Goal: Information Seeking & Learning: Obtain resource

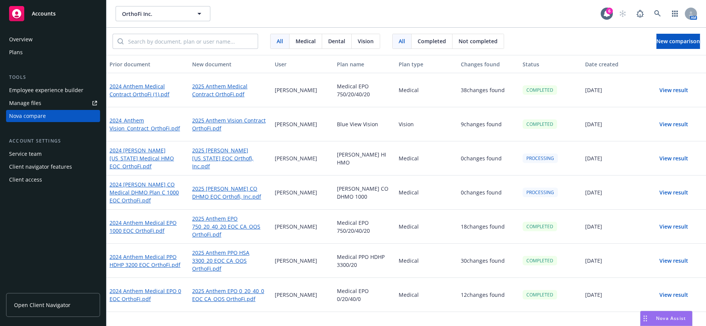
click at [665, 83] on button "View result" at bounding box center [673, 90] width 53 height 15
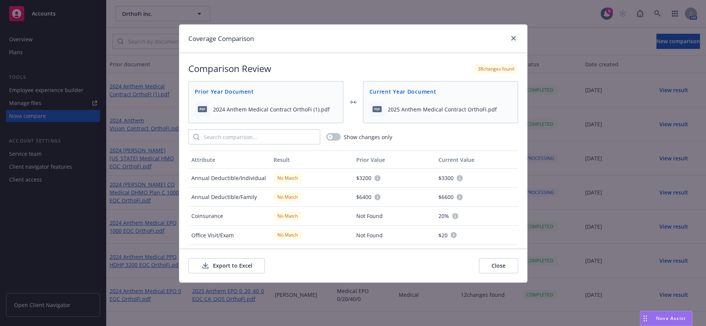
click at [221, 262] on button "Export to Excel" at bounding box center [226, 265] width 77 height 15
drag, startPoint x: 515, startPoint y: 34, endPoint x: 519, endPoint y: 28, distance: 7.8
click at [516, 36] on icon "close" at bounding box center [513, 38] width 5 height 5
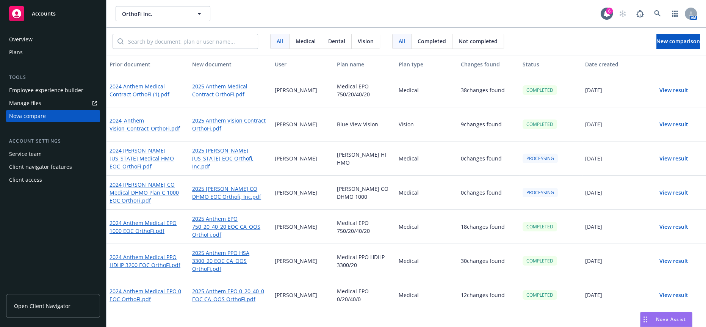
click at [682, 151] on button "View result" at bounding box center [673, 158] width 53 height 15
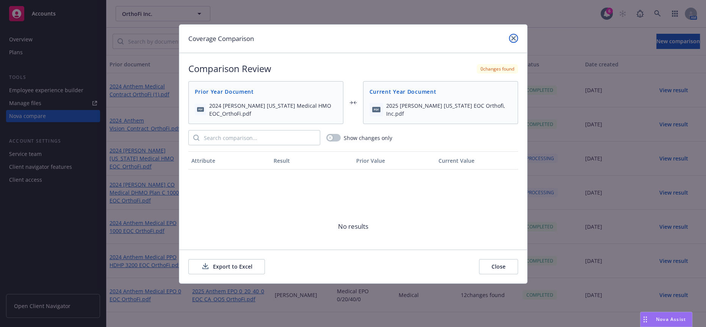
click at [514, 36] on icon "close" at bounding box center [513, 38] width 5 height 5
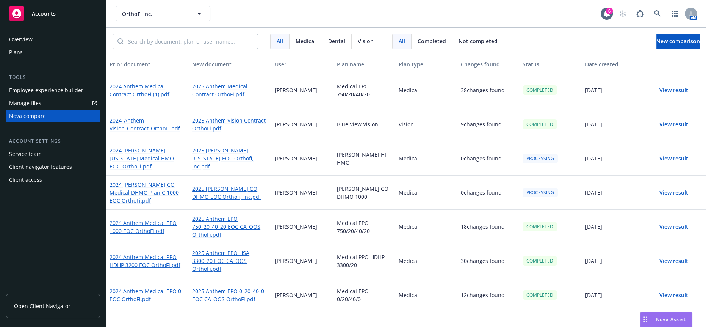
click at [40, 40] on div "Overview" at bounding box center [53, 39] width 88 height 12
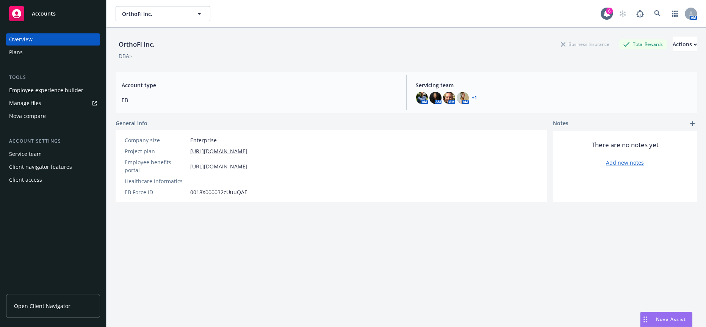
click at [31, 48] on div "Plans" at bounding box center [53, 52] width 88 height 12
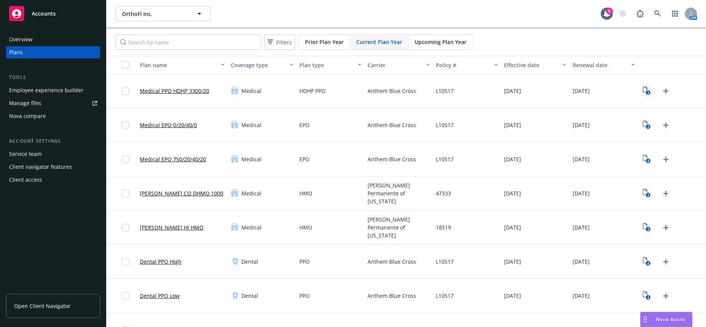
click at [643, 86] on icon "3" at bounding box center [647, 90] width 8 height 9
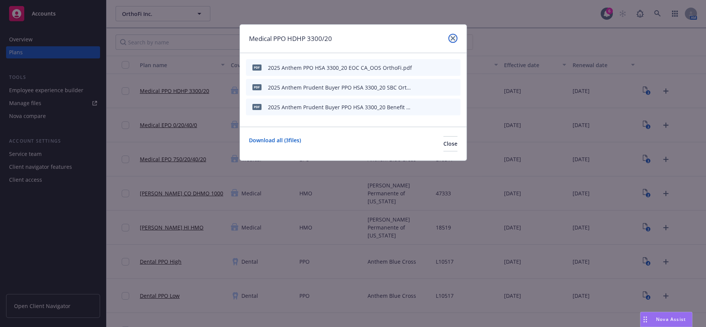
click at [453, 38] on icon "close" at bounding box center [453, 38] width 5 height 5
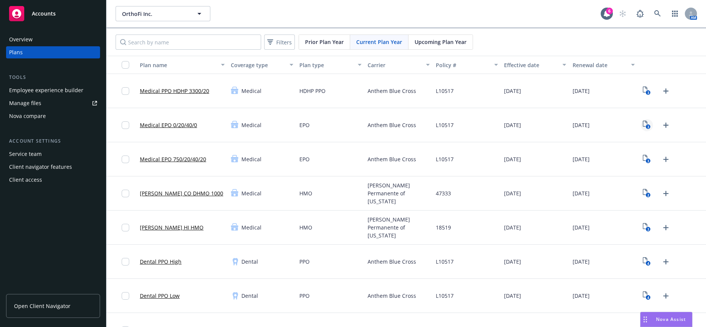
click at [643, 121] on icon "View Plan Documents" at bounding box center [645, 124] width 5 height 6
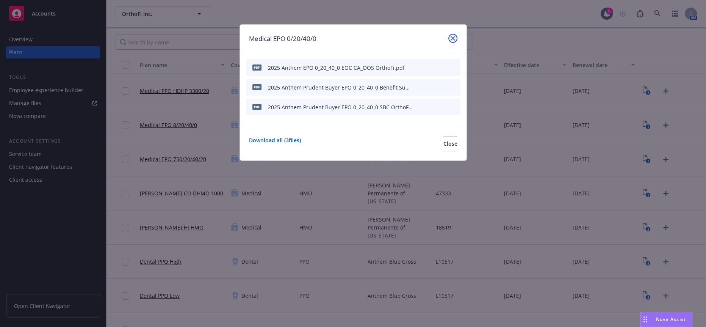
click at [457, 36] on link "close" at bounding box center [452, 38] width 9 height 9
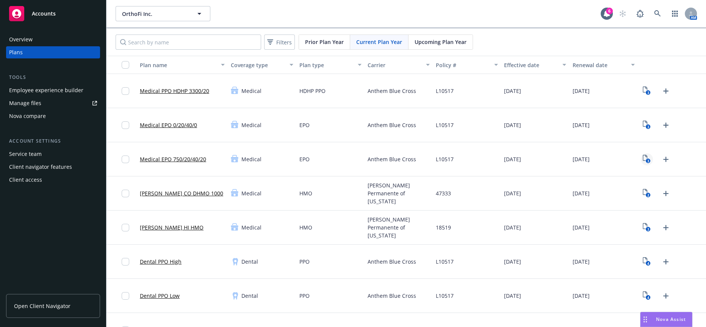
click at [647, 158] on text "3" at bounding box center [648, 160] width 2 height 5
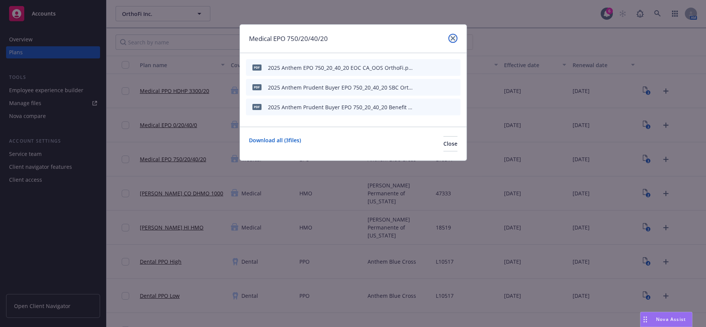
click at [452, 39] on icon "close" at bounding box center [453, 38] width 5 height 5
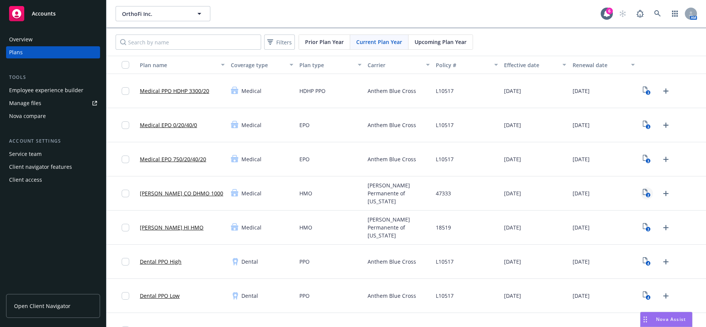
click at [641, 187] on link "2" at bounding box center [647, 193] width 12 height 12
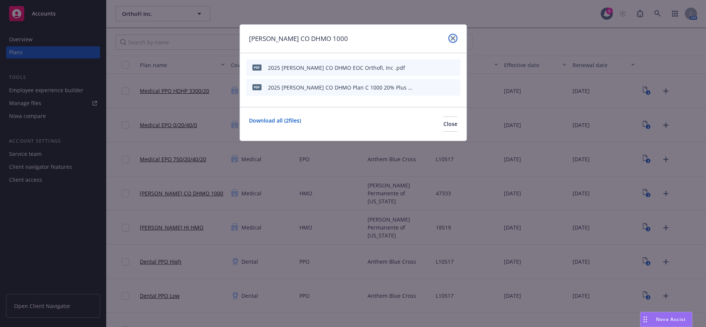
click at [454, 38] on icon "close" at bounding box center [453, 38] width 5 height 5
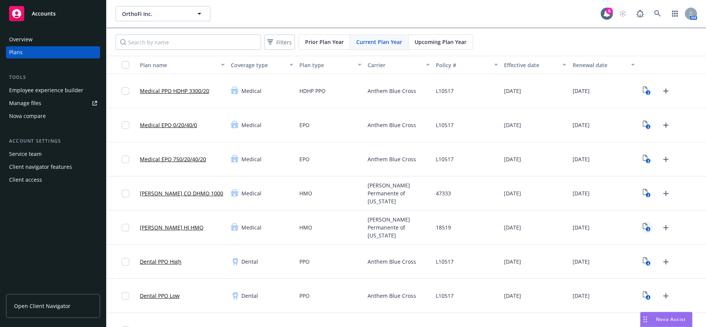
click at [643, 223] on icon "3" at bounding box center [647, 227] width 8 height 9
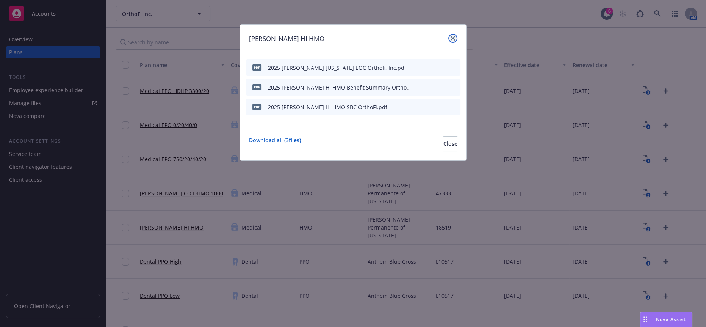
click at [453, 41] on link "close" at bounding box center [452, 38] width 9 height 9
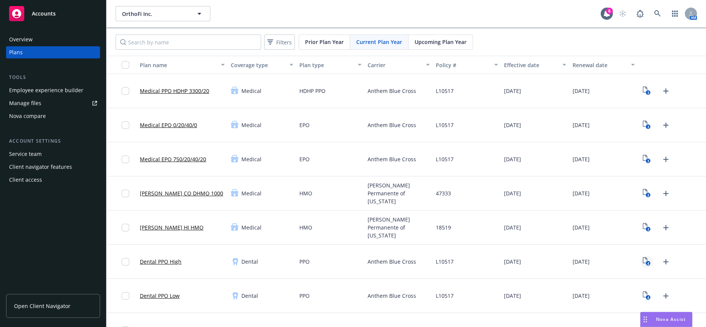
click at [646, 261] on rect "View Plan Documents" at bounding box center [648, 263] width 5 height 5
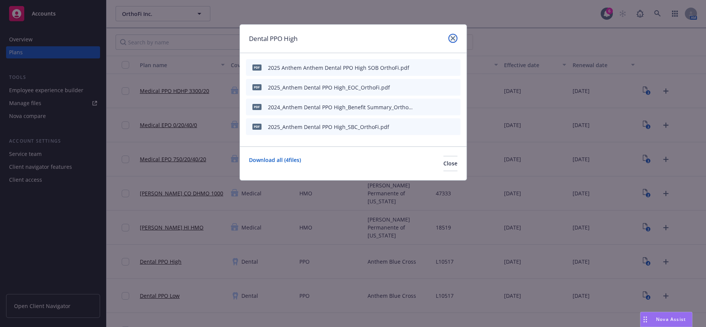
click at [455, 36] on icon "close" at bounding box center [453, 38] width 5 height 5
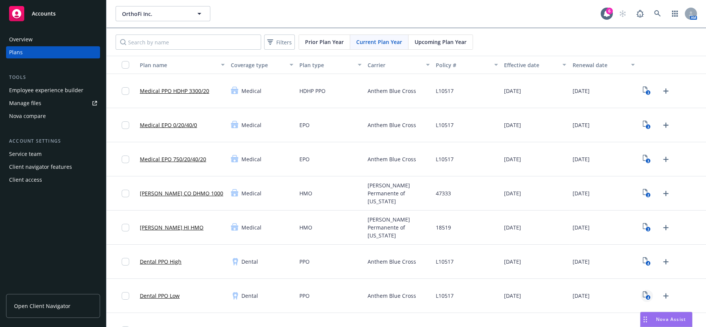
click at [643, 291] on icon "View Plan Documents" at bounding box center [645, 294] width 5 height 6
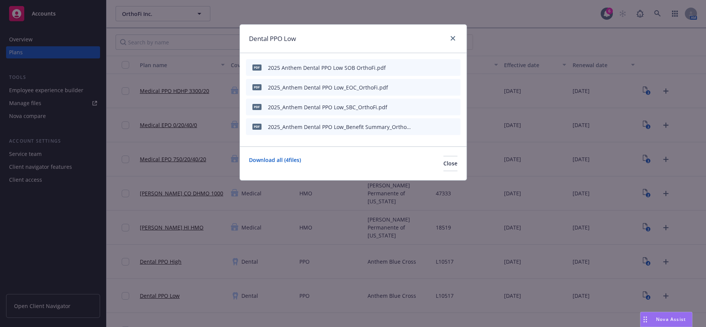
click at [449, 40] on div at bounding box center [451, 39] width 12 height 10
click at [455, 38] on icon "close" at bounding box center [453, 38] width 5 height 5
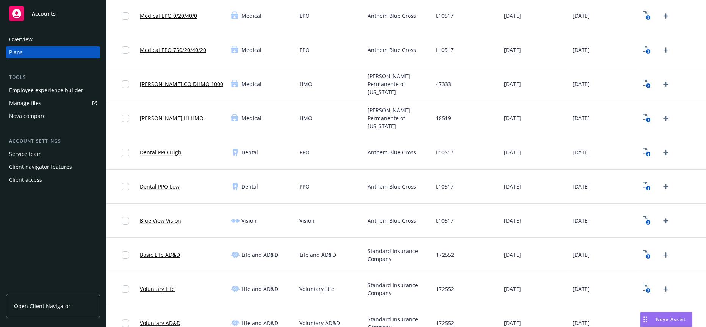
scroll to position [126, 0]
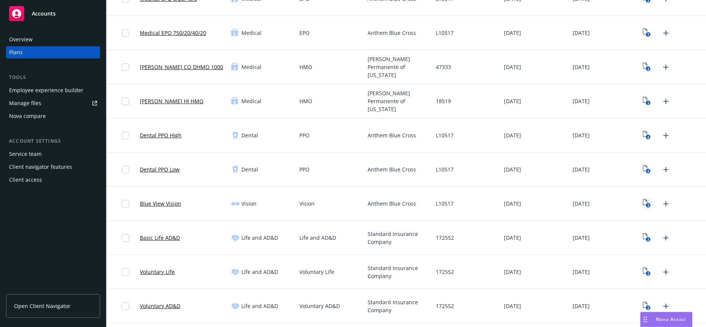
click at [643, 199] on icon "3" at bounding box center [647, 203] width 8 height 9
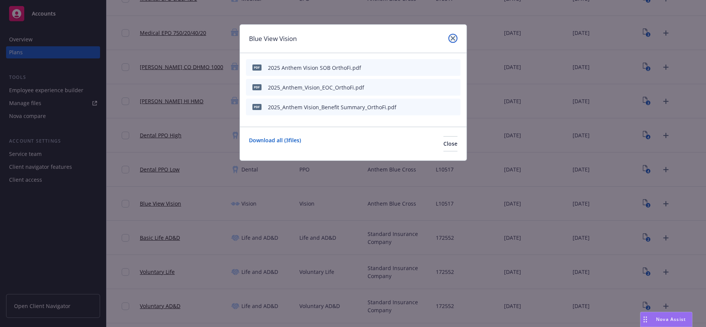
click at [454, 36] on icon "close" at bounding box center [453, 38] width 5 height 5
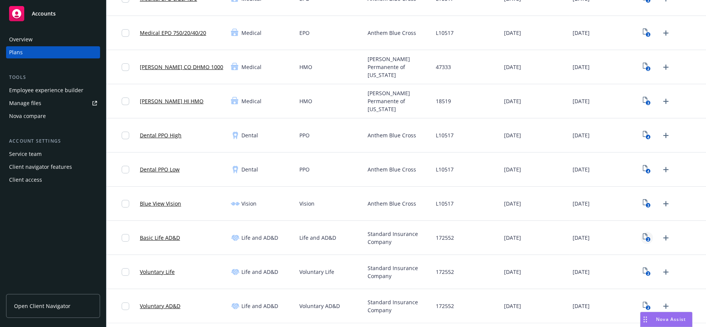
click at [643, 233] on icon "View Plan Documents" at bounding box center [645, 236] width 5 height 6
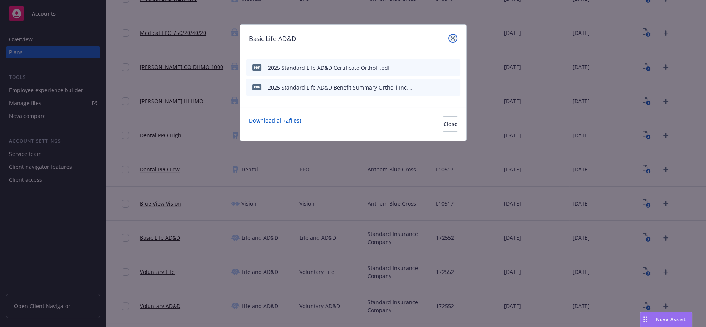
click at [453, 38] on icon "close" at bounding box center [453, 38] width 5 height 5
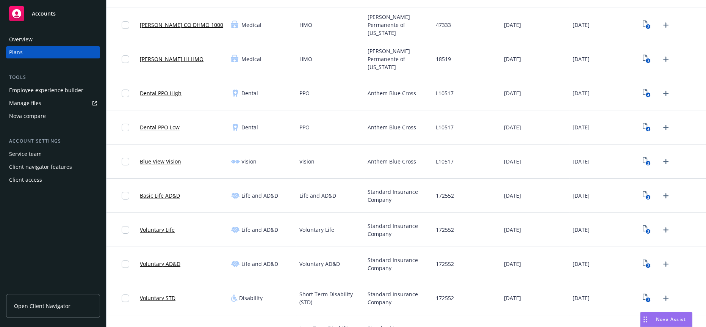
scroll to position [337, 0]
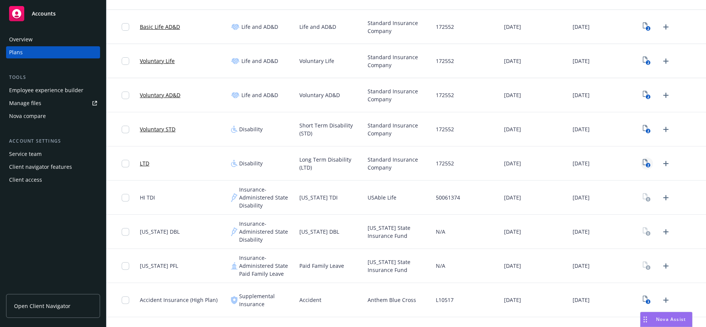
click at [643, 159] on icon "2" at bounding box center [647, 163] width 8 height 9
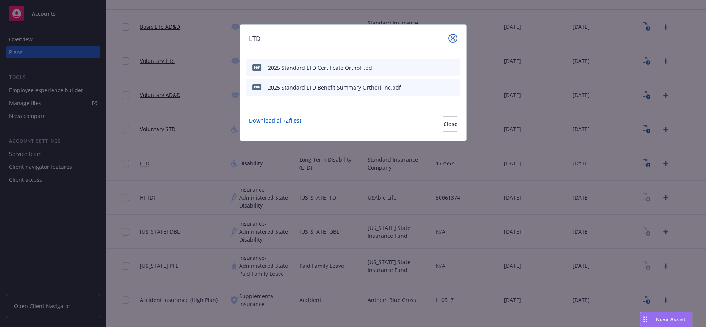
click at [453, 36] on icon "close" at bounding box center [453, 38] width 5 height 5
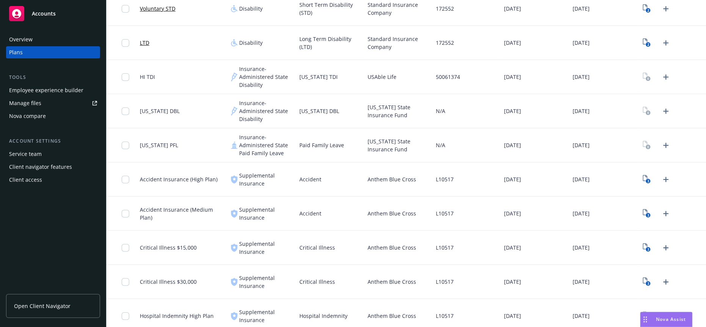
scroll to position [463, 0]
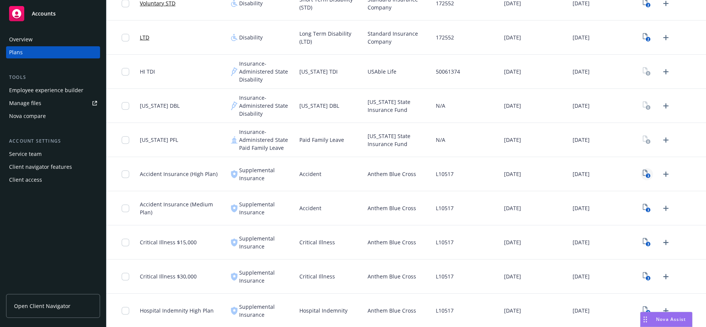
click at [641, 168] on link "3" at bounding box center [647, 174] width 12 height 12
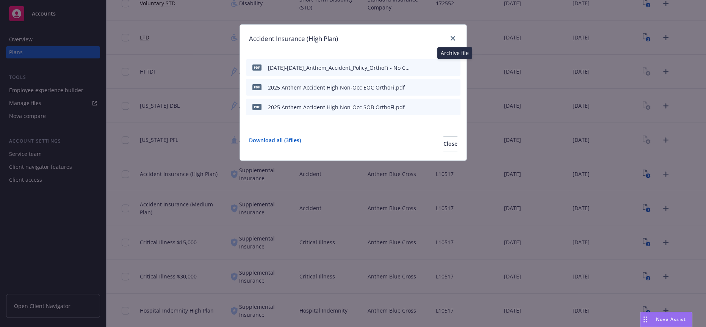
click at [458, 63] on button "archive file" at bounding box center [454, 67] width 8 height 8
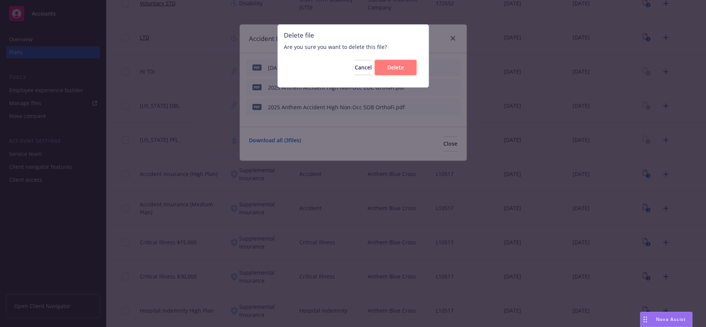
click at [398, 74] on button "Delete" at bounding box center [396, 67] width 42 height 15
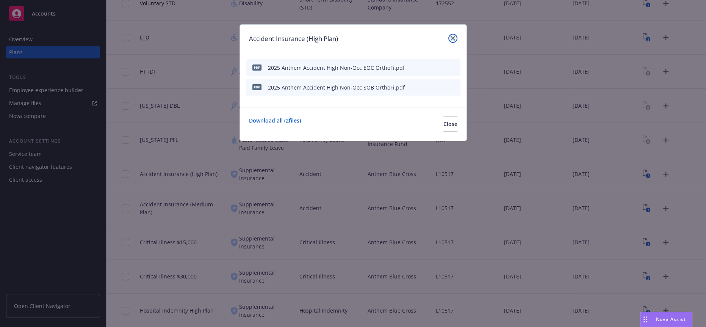
click at [454, 37] on icon "close" at bounding box center [453, 38] width 5 height 5
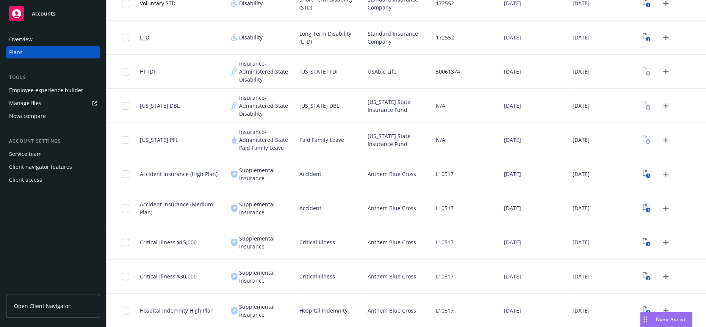
click at [643, 204] on icon "3" at bounding box center [647, 208] width 8 height 9
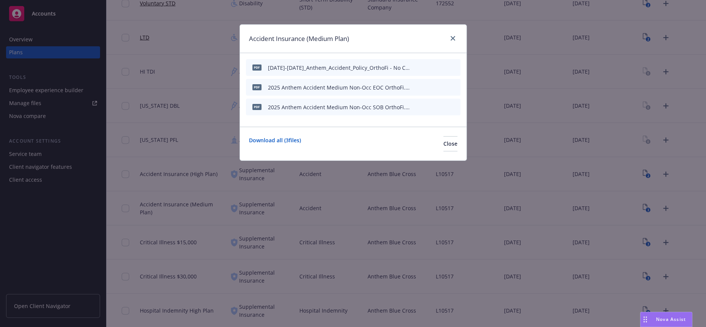
click at [456, 64] on icon "archive file" at bounding box center [453, 67] width 5 height 6
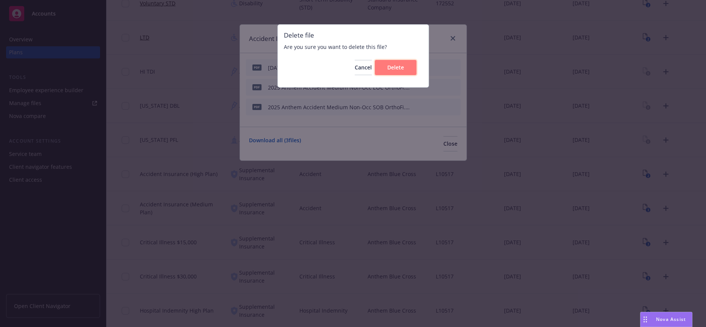
click at [403, 67] on span "Delete" at bounding box center [395, 67] width 17 height 7
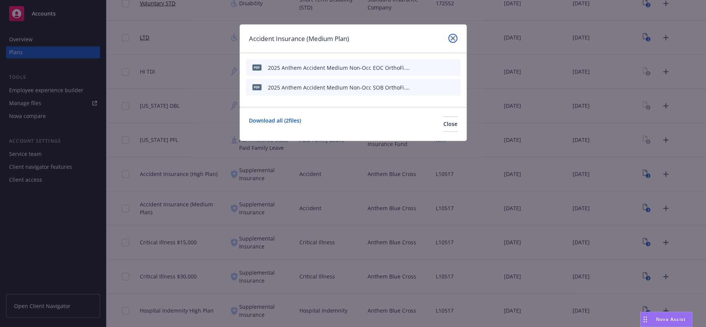
click at [455, 36] on icon "close" at bounding box center [453, 38] width 5 height 5
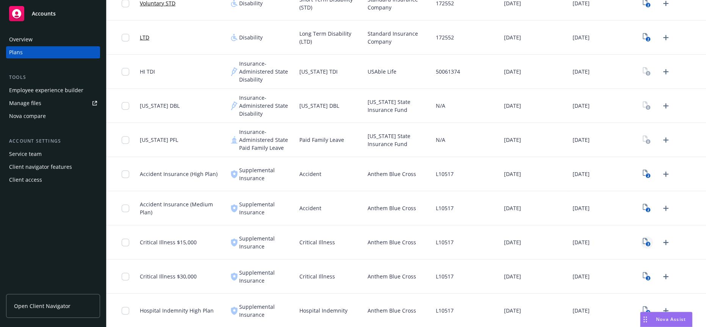
click at [647, 241] on text "3" at bounding box center [648, 243] width 2 height 5
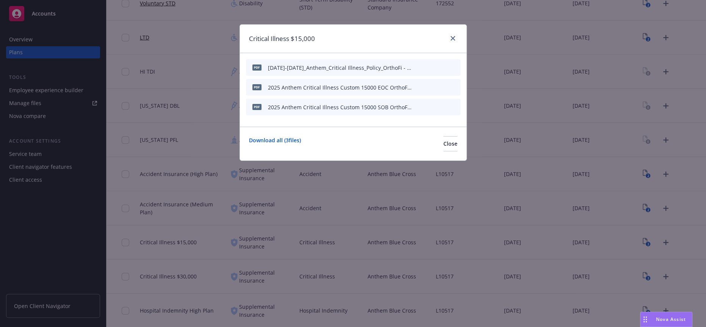
click at [457, 65] on icon "archive file" at bounding box center [454, 67] width 6 height 6
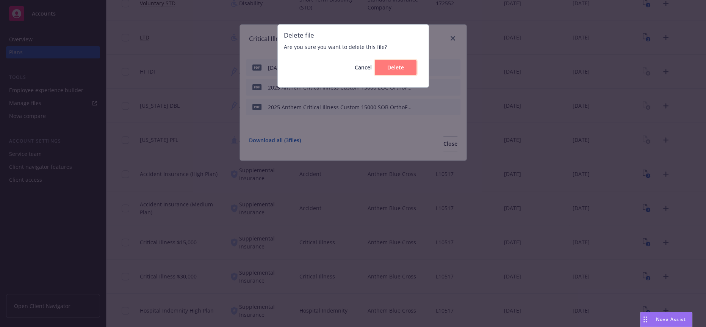
click at [406, 66] on button "Delete" at bounding box center [396, 67] width 42 height 15
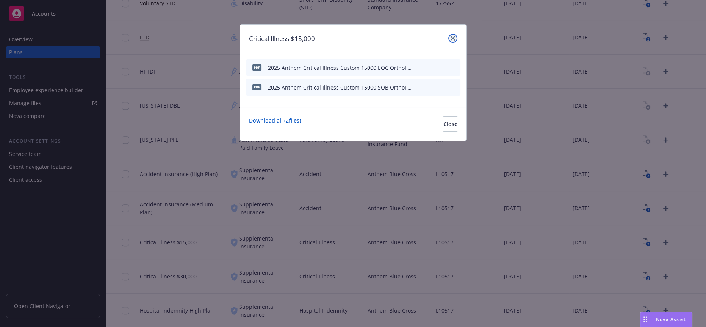
click at [453, 38] on icon "close" at bounding box center [453, 38] width 5 height 5
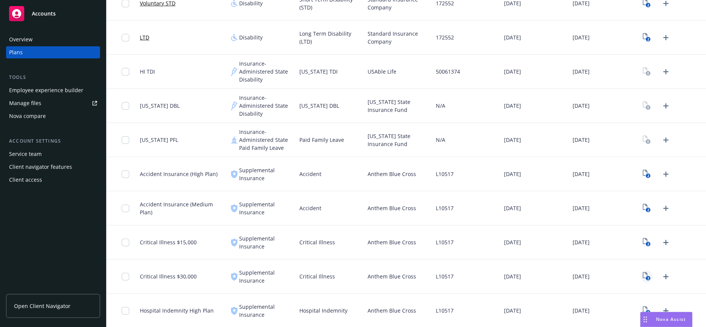
click at [643, 272] on icon "3" at bounding box center [647, 276] width 8 height 9
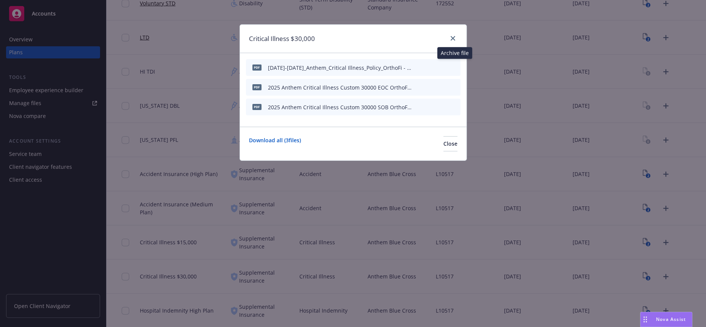
click at [454, 64] on icon "archive file" at bounding box center [454, 67] width 6 height 6
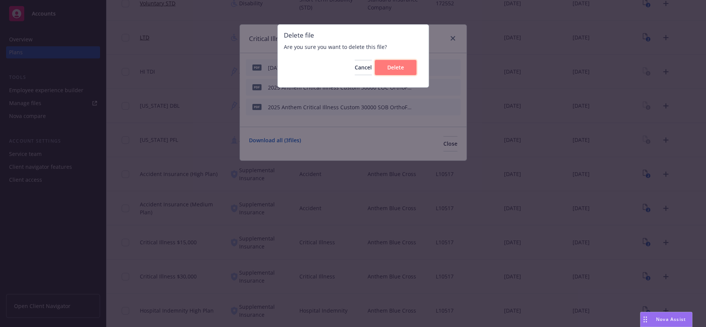
click at [390, 74] on button "Delete" at bounding box center [396, 67] width 42 height 15
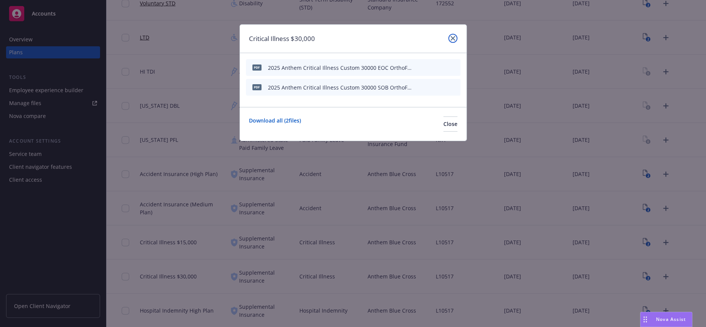
click at [454, 40] on link "close" at bounding box center [452, 38] width 9 height 9
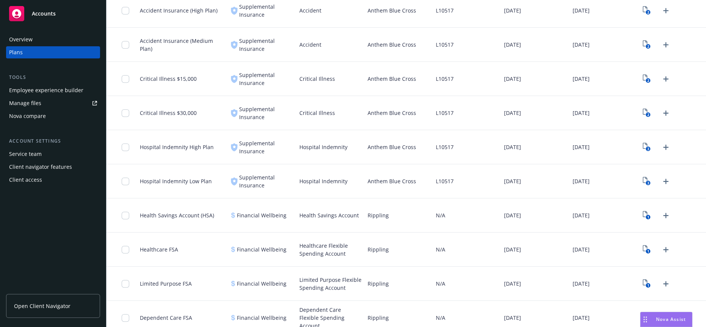
scroll to position [632, 0]
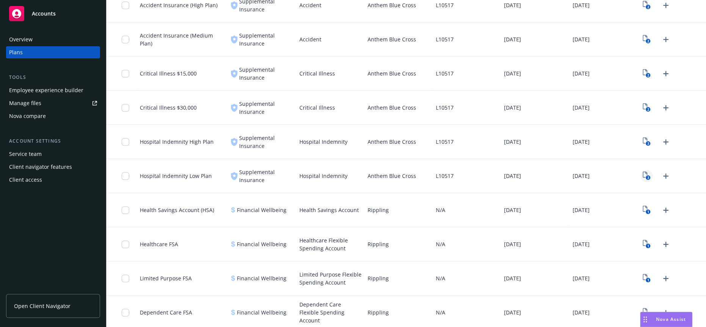
click at [641, 170] on link "3" at bounding box center [647, 176] width 12 height 12
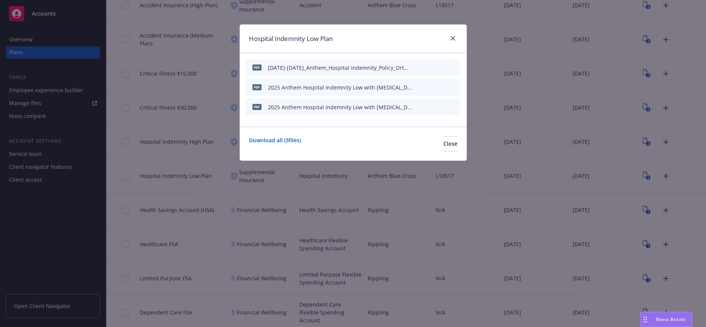
click at [453, 64] on icon "archive file" at bounding box center [454, 67] width 6 height 6
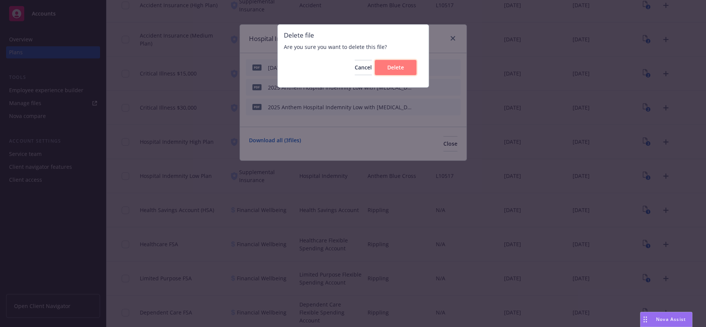
click at [384, 60] on button "Delete" at bounding box center [396, 67] width 42 height 15
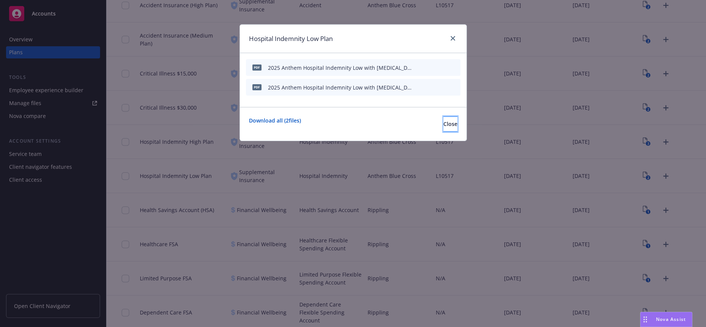
click at [451, 116] on button "Close" at bounding box center [451, 123] width 14 height 15
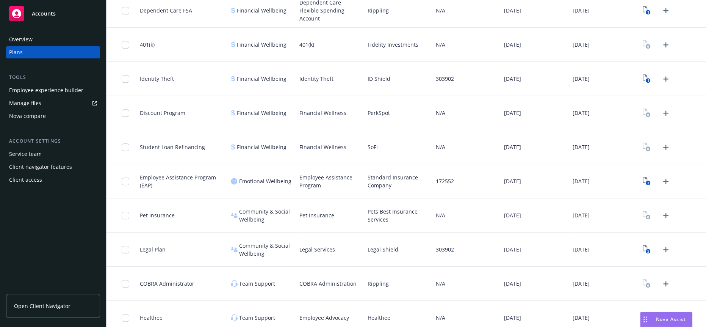
scroll to position [935, 0]
click at [643, 243] on icon "5" at bounding box center [647, 247] width 8 height 9
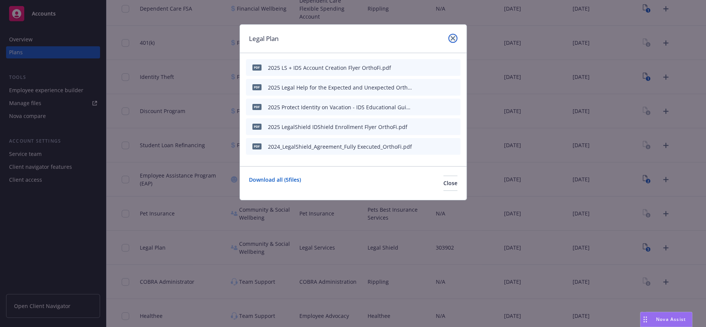
click at [455, 36] on icon "close" at bounding box center [453, 38] width 5 height 5
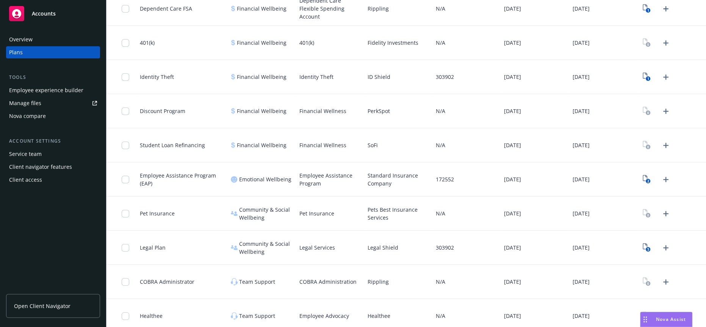
click at [33, 97] on div "Manage files" at bounding box center [25, 103] width 32 height 12
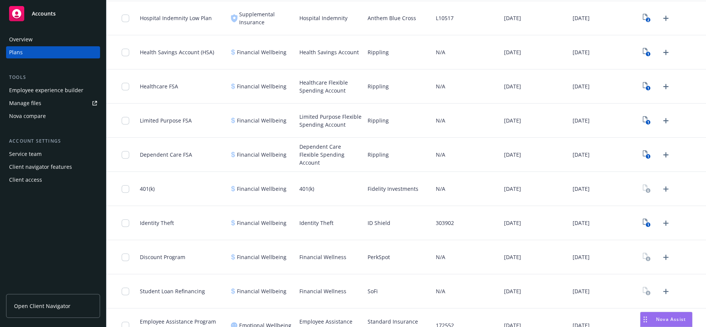
scroll to position [758, 0]
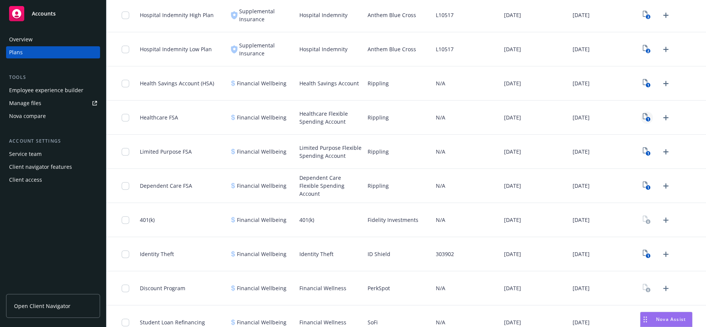
click at [643, 113] on icon "1" at bounding box center [647, 117] width 8 height 9
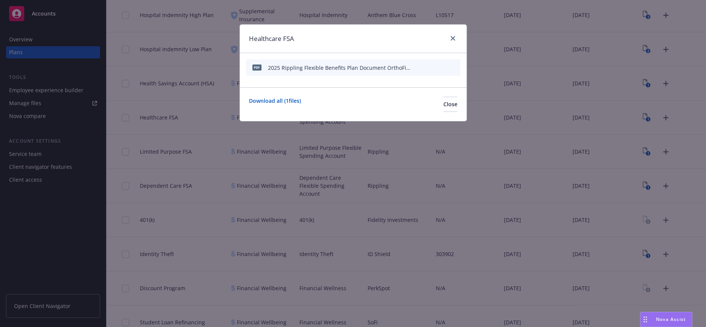
click at [430, 64] on icon "download file" at bounding box center [429, 67] width 6 height 6
click at [450, 41] on div at bounding box center [451, 39] width 12 height 10
click at [453, 38] on icon "close" at bounding box center [453, 38] width 5 height 5
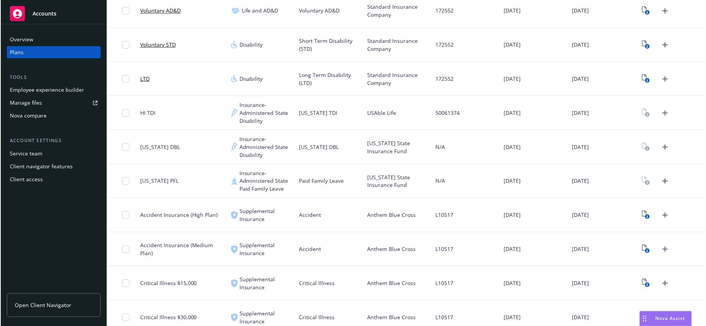
scroll to position [126, 0]
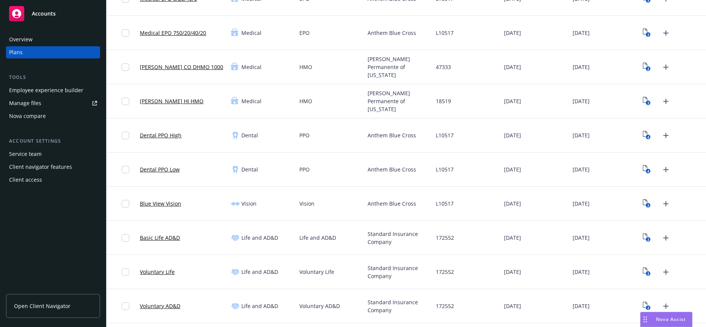
click at [39, 84] on div "Employee experience builder" at bounding box center [46, 90] width 74 height 12
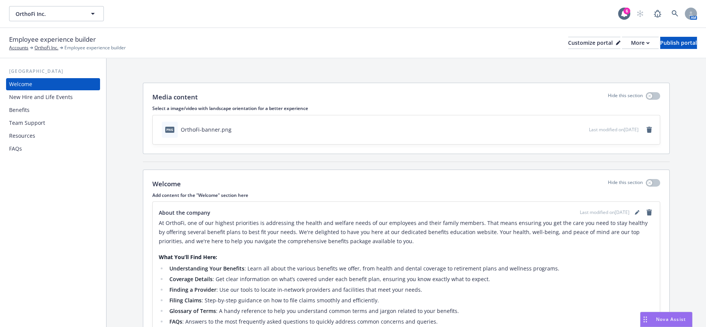
click at [18, 104] on div "Benefits" at bounding box center [19, 110] width 20 height 12
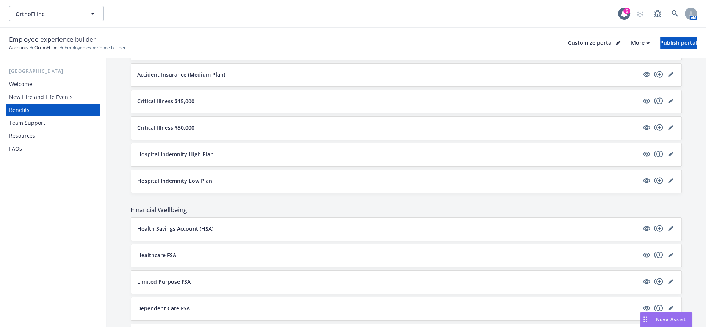
scroll to position [463, 0]
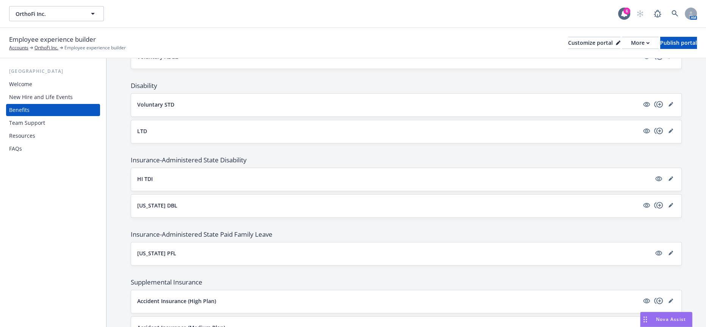
click at [153, 175] on button "HI TDI" at bounding box center [394, 179] width 514 height 8
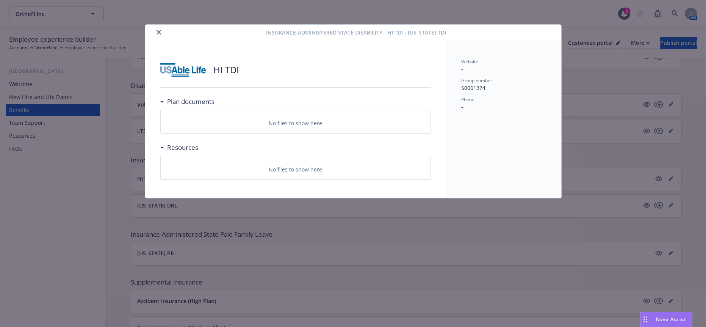
click at [157, 31] on icon "close" at bounding box center [159, 32] width 5 height 5
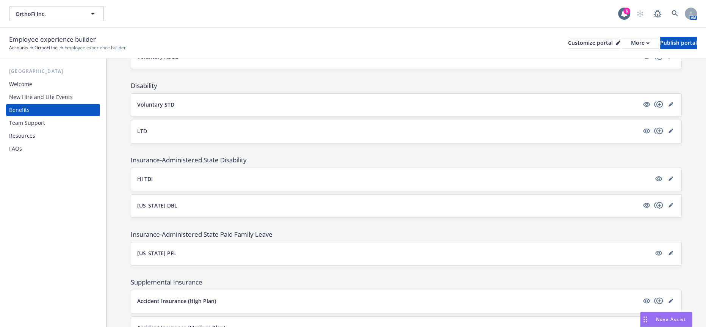
click at [572, 201] on button "New York DBL" at bounding box center [388, 205] width 502 height 8
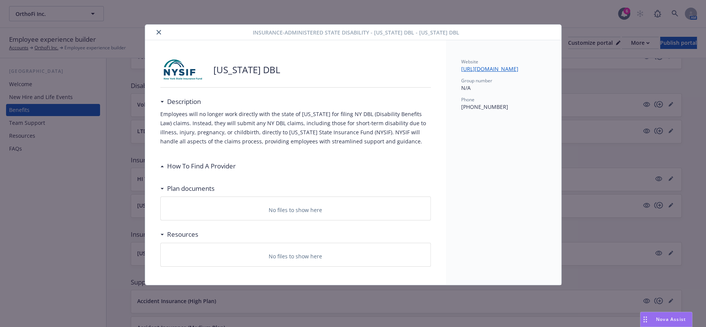
click at [154, 31] on button "close" at bounding box center [158, 32] width 9 height 9
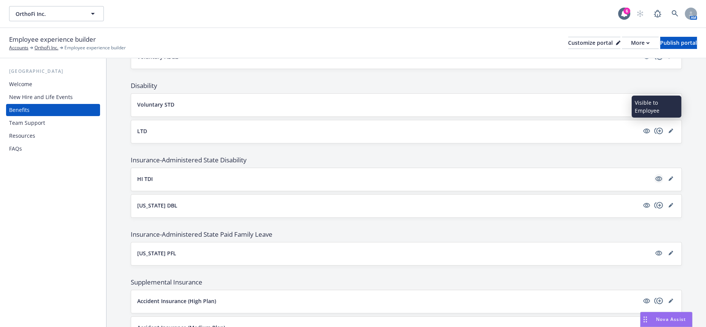
click at [658, 175] on icon "visible" at bounding box center [658, 178] width 7 height 7
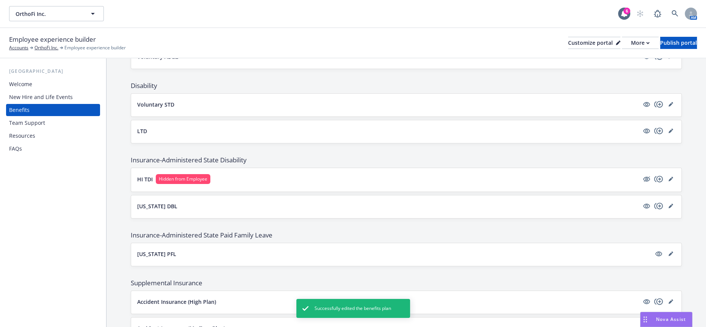
click at [159, 176] on span "Hidden from Employee" at bounding box center [183, 179] width 49 height 7
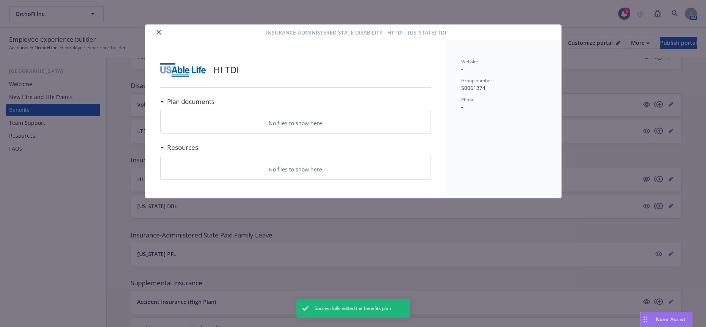
click at [157, 30] on icon "close" at bounding box center [159, 32] width 5 height 5
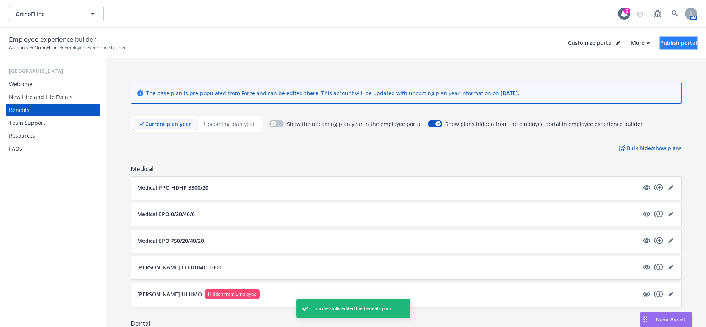
click at [660, 42] on button "Publish portal" at bounding box center [678, 43] width 37 height 12
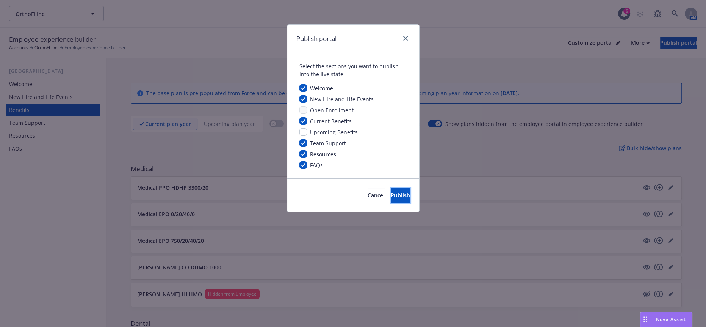
click at [391, 188] on button "Publish" at bounding box center [400, 195] width 19 height 15
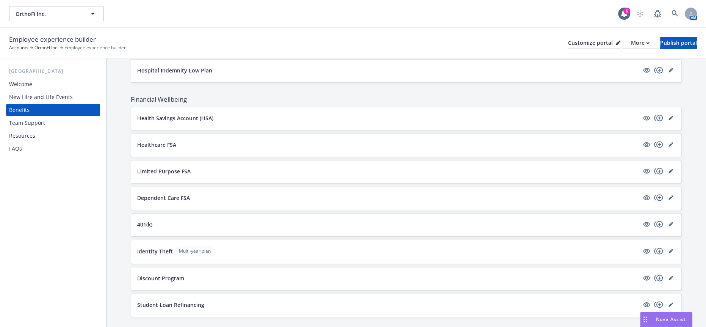
scroll to position [776, 0]
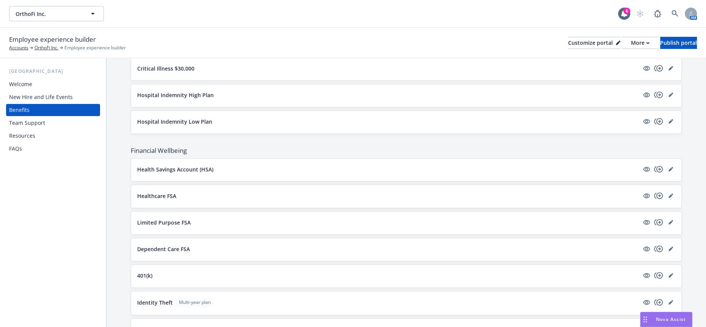
click at [176, 165] on div "Health Savings Account (HSA)" at bounding box center [406, 169] width 538 height 9
click at [194, 165] on div "Health Savings Account (HSA)" at bounding box center [406, 169] width 538 height 9
click at [194, 165] on p "Health Savings Account (HSA)" at bounding box center [175, 169] width 76 height 8
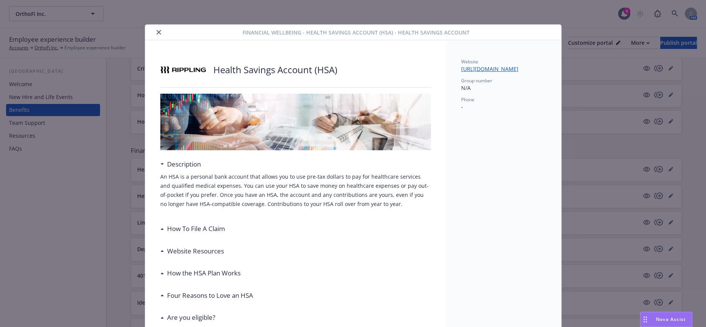
click at [157, 31] on icon "close" at bounding box center [159, 32] width 5 height 5
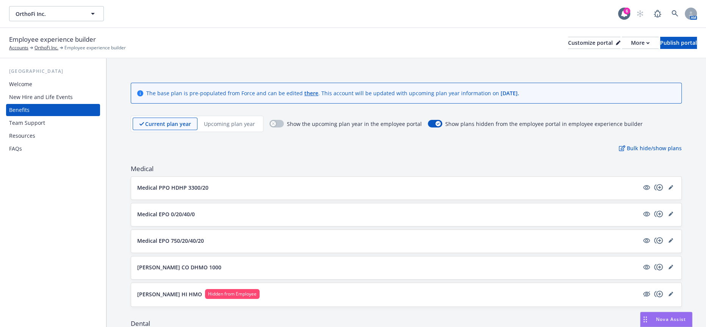
click at [52, 78] on div "Welcome" at bounding box center [53, 84] width 88 height 12
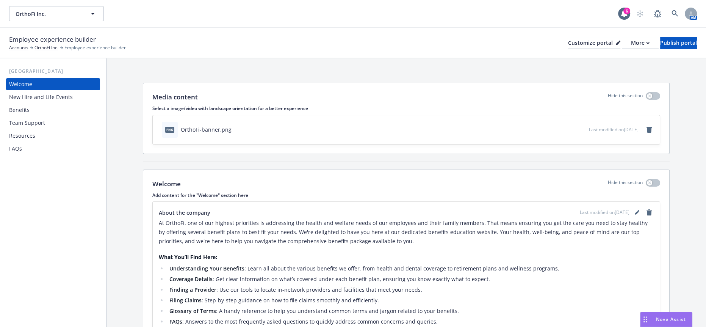
scroll to position [42, 0]
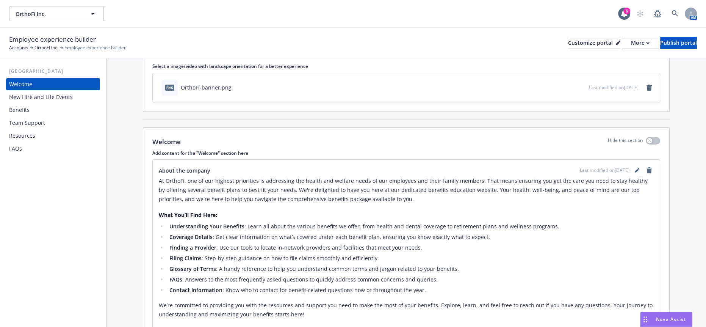
click at [28, 104] on div "Benefits" at bounding box center [53, 110] width 88 height 12
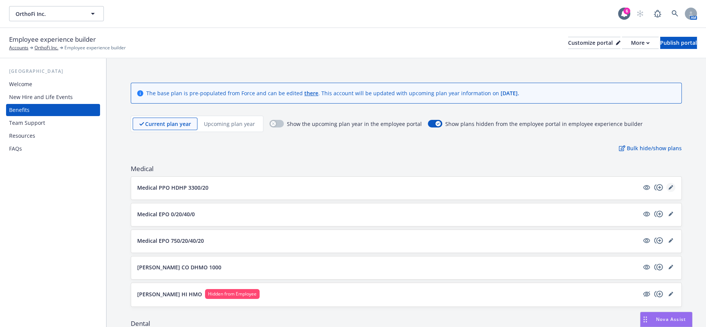
click at [666, 183] on link "editPencil" at bounding box center [670, 187] width 9 height 9
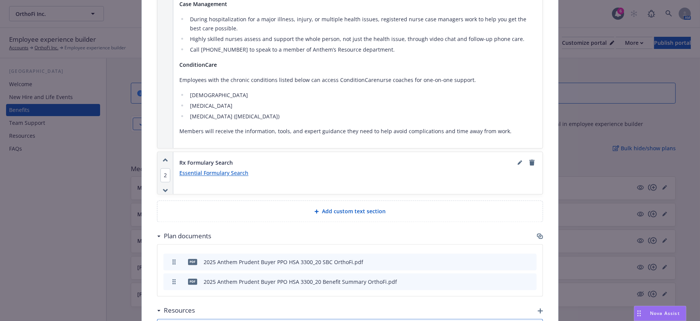
scroll to position [1033, 0]
click at [537, 232] on icon "button" at bounding box center [539, 234] width 5 height 4
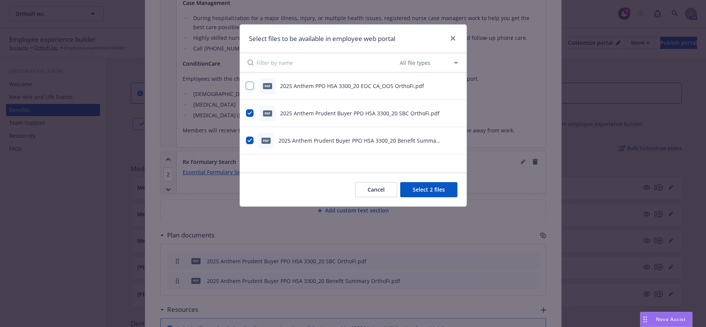
click at [248, 84] on input "checkbox" at bounding box center [250, 86] width 8 height 8
checkbox input "true"
click at [440, 184] on button "Select 3 files" at bounding box center [428, 189] width 57 height 15
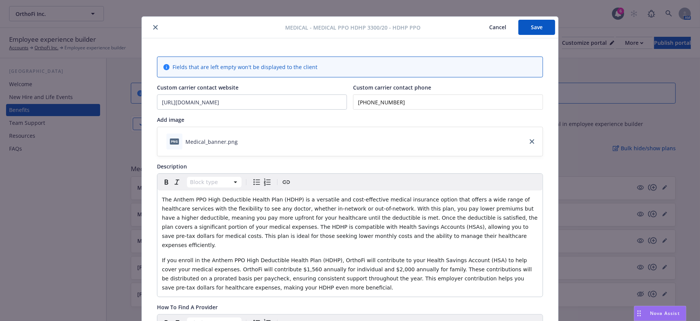
scroll to position [0, 0]
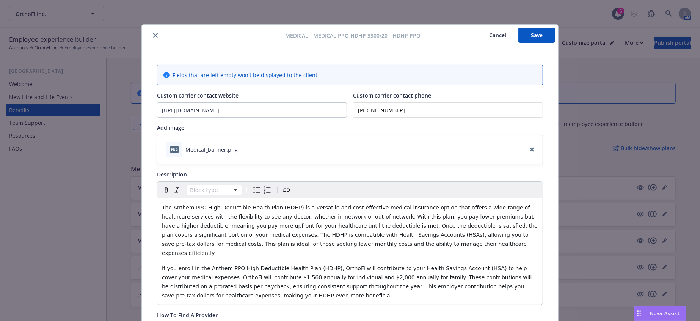
click at [530, 33] on button "Save" at bounding box center [536, 35] width 37 height 15
click at [153, 33] on icon "close" at bounding box center [155, 35] width 5 height 5
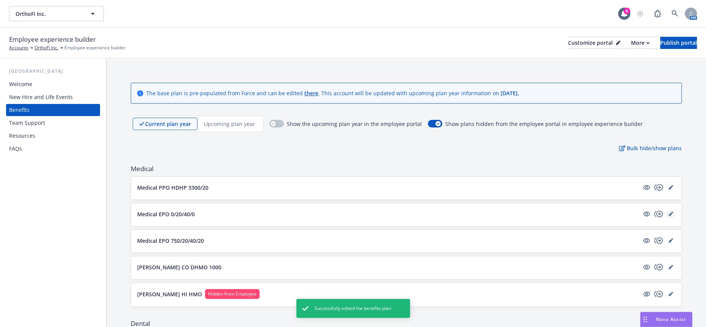
click at [669, 212] on icon "editPencil" at bounding box center [671, 214] width 4 height 4
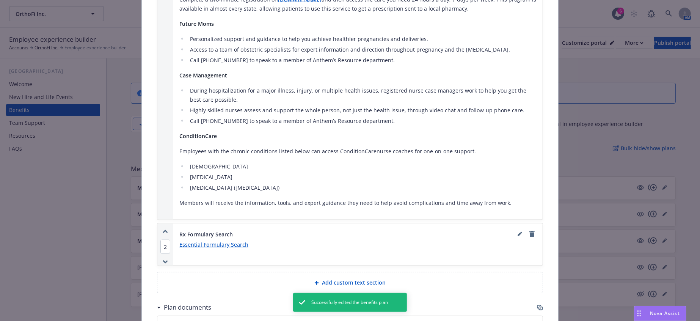
scroll to position [907, 0]
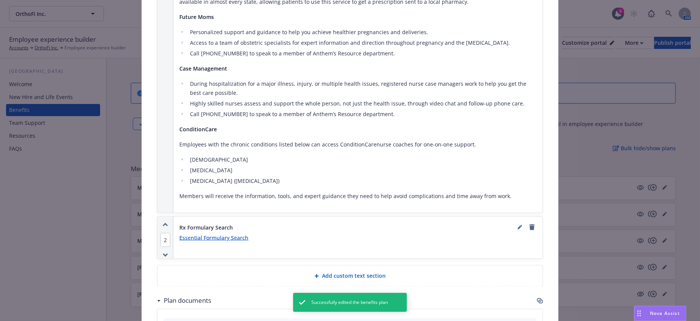
click at [537, 298] on icon "button" at bounding box center [540, 301] width 6 height 6
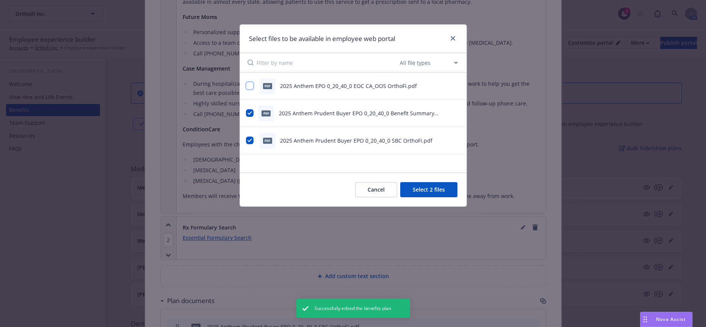
click at [251, 85] on input "checkbox" at bounding box center [250, 86] width 8 height 8
checkbox input "true"
click at [440, 186] on button "Select 3 files" at bounding box center [428, 189] width 57 height 15
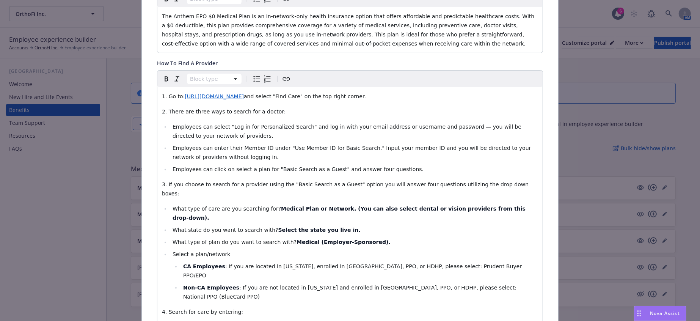
scroll to position [0, 0]
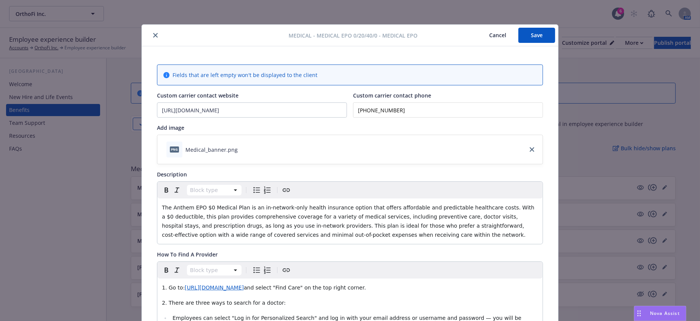
click at [536, 39] on button "Save" at bounding box center [536, 35] width 37 height 15
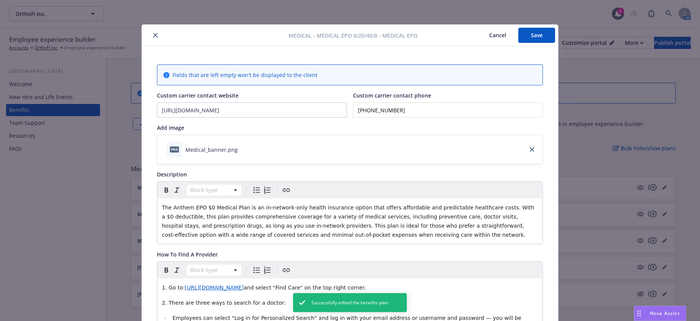
click at [154, 34] on button "close" at bounding box center [155, 35] width 9 height 9
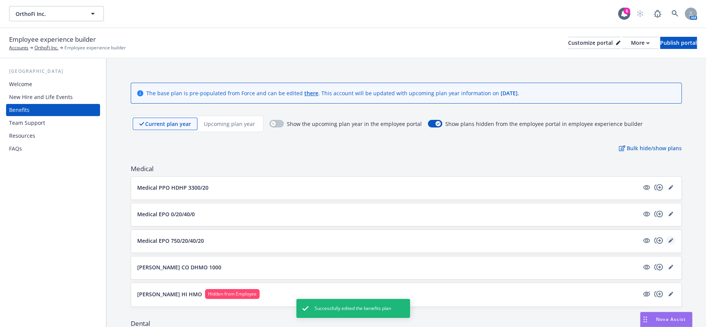
click at [669, 238] on icon "editPencil" at bounding box center [671, 240] width 5 height 5
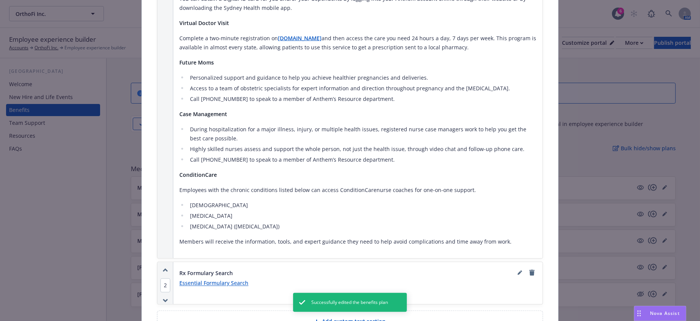
scroll to position [865, 0]
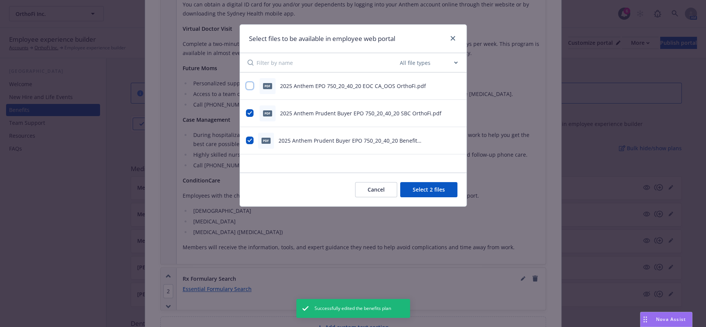
click at [248, 87] on input "checkbox" at bounding box center [250, 86] width 8 height 8
checkbox input "true"
click at [449, 186] on button "Select 3 files" at bounding box center [428, 189] width 57 height 15
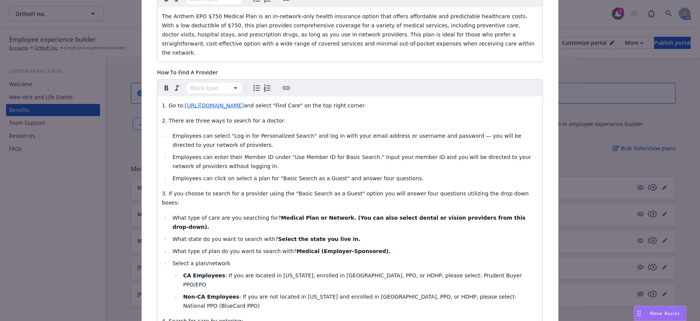
scroll to position [0, 0]
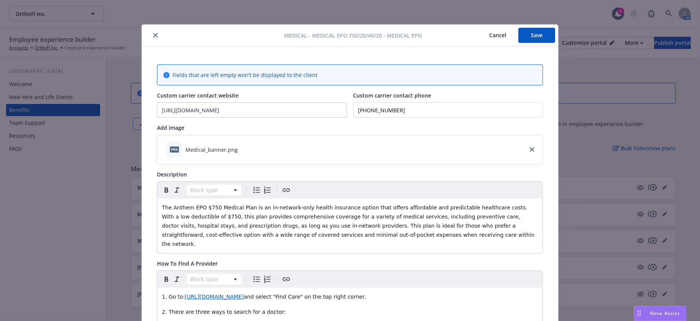
click at [533, 33] on button "Save" at bounding box center [536, 35] width 37 height 15
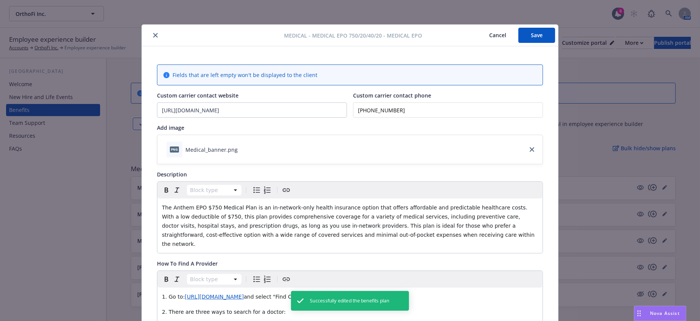
click at [153, 35] on icon "close" at bounding box center [155, 35] width 5 height 5
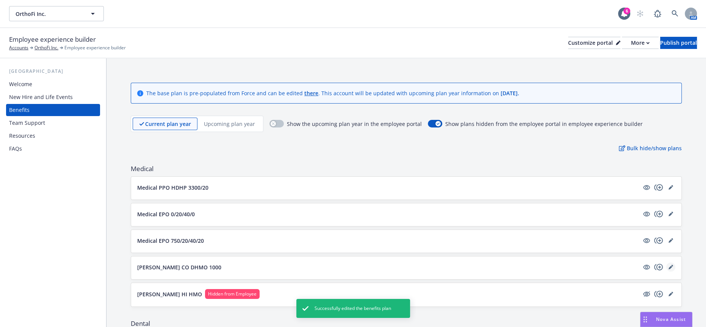
click at [669, 265] on icon "editPencil" at bounding box center [671, 267] width 4 height 4
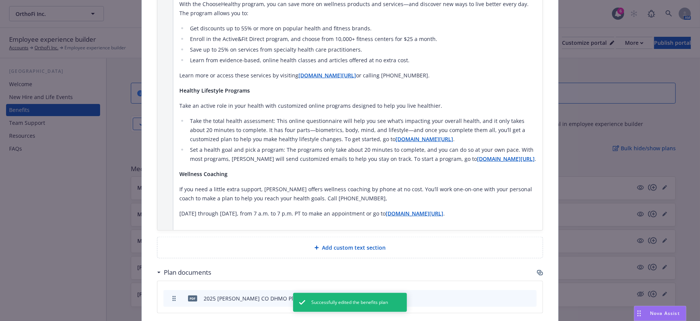
scroll to position [696, 0]
click at [531, 265] on div "Plan documents" at bounding box center [350, 273] width 386 height 16
click at [537, 270] on icon "button" at bounding box center [540, 273] width 6 height 6
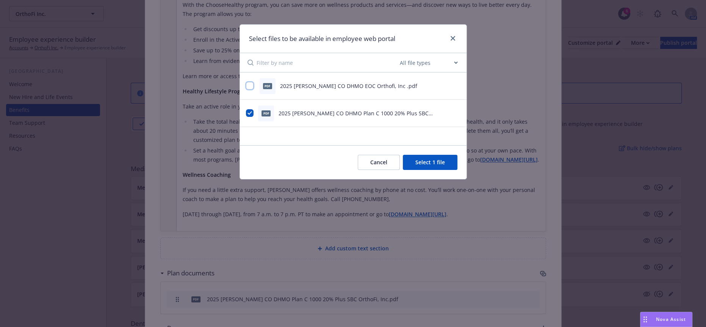
click at [251, 82] on input "checkbox" at bounding box center [250, 86] width 8 height 8
checkbox input "true"
click at [434, 155] on button "Select 2 files" at bounding box center [428, 162] width 57 height 15
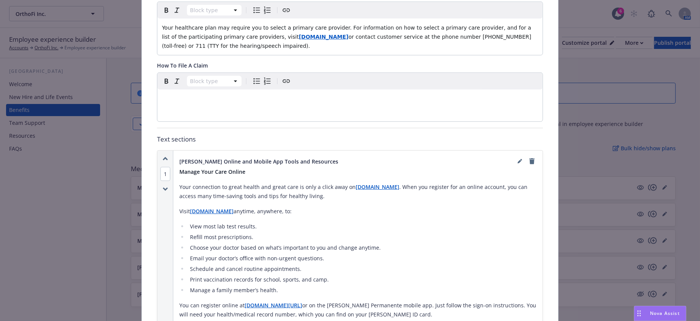
scroll to position [0, 0]
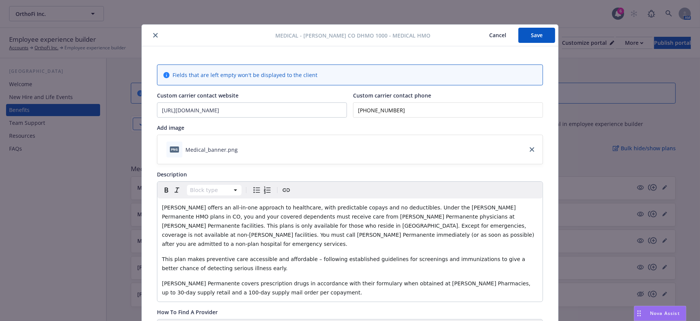
click at [543, 36] on button "Save" at bounding box center [536, 35] width 37 height 15
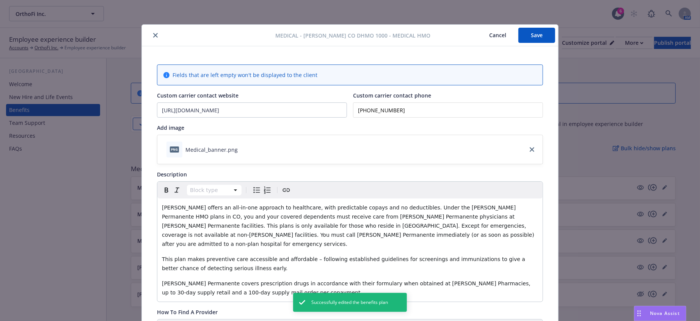
click at [153, 34] on icon "close" at bounding box center [155, 35] width 5 height 5
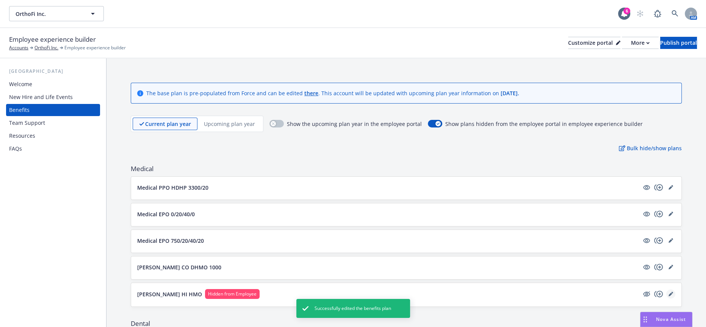
click at [669, 292] on icon "editPencil" at bounding box center [671, 294] width 5 height 5
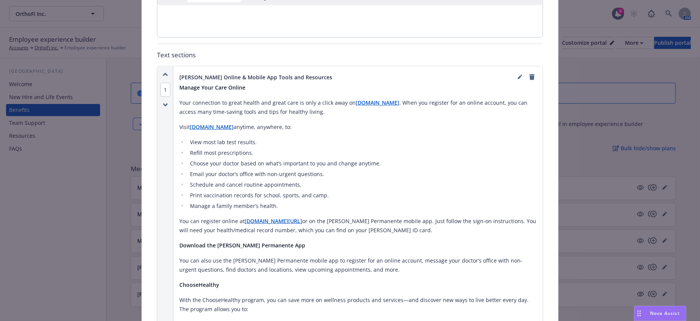
scroll to position [781, 0]
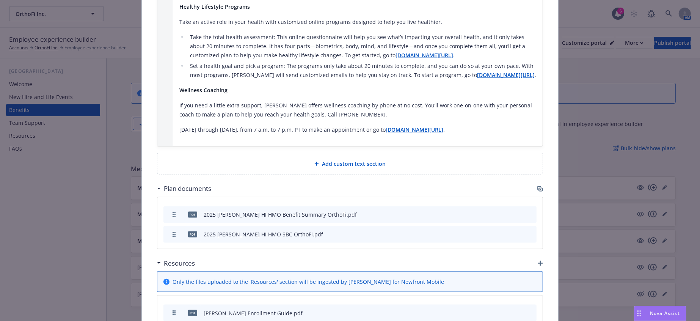
click at [537, 186] on icon "button" at bounding box center [540, 189] width 6 height 6
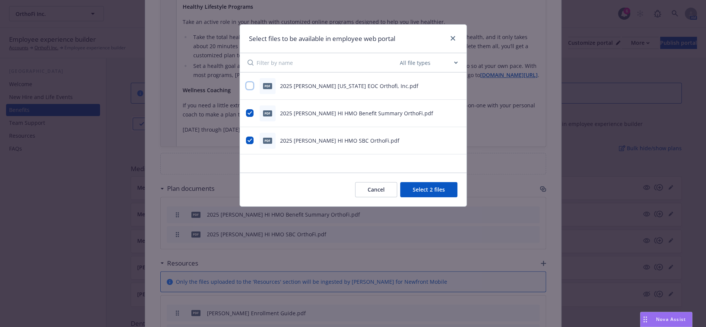
click at [246, 82] on input "checkbox" at bounding box center [250, 86] width 8 height 8
checkbox input "true"
click at [422, 185] on button "Select 3 files" at bounding box center [428, 189] width 57 height 15
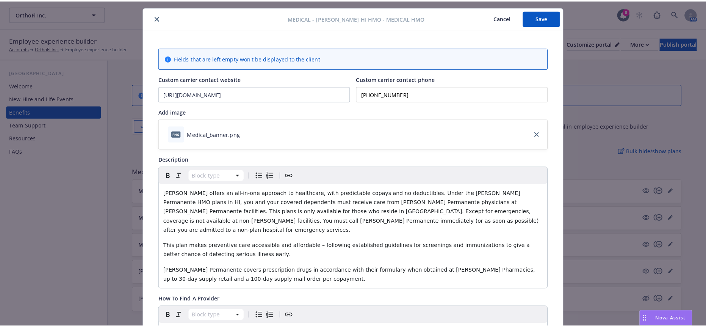
scroll to position [0, 0]
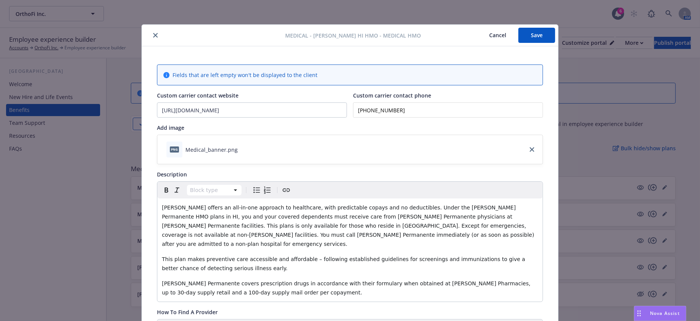
click at [536, 36] on button "Save" at bounding box center [536, 35] width 37 height 15
click at [153, 35] on icon "close" at bounding box center [155, 35] width 5 height 5
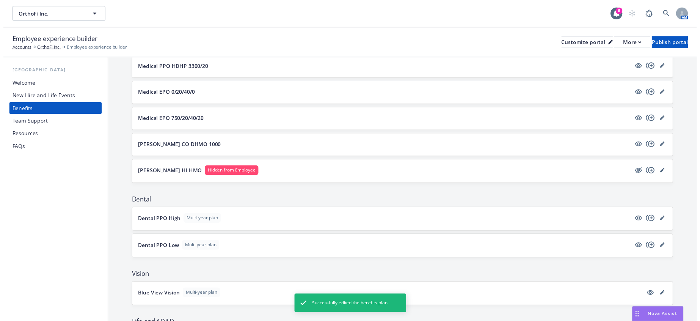
scroll to position [126, 0]
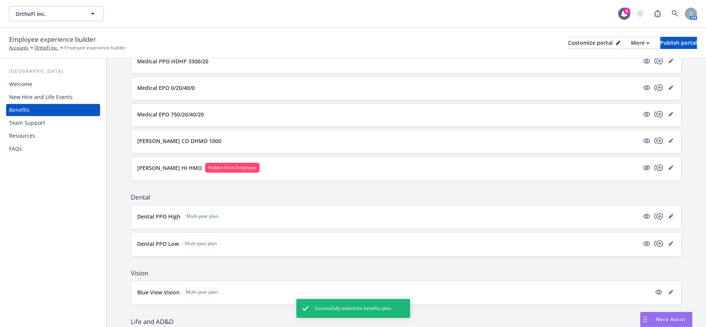
click at [671, 214] on icon "editPencil" at bounding box center [672, 215] width 2 height 2
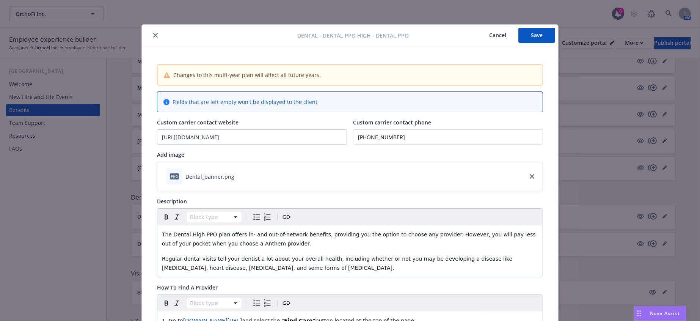
click at [153, 35] on icon "close" at bounding box center [155, 35] width 5 height 5
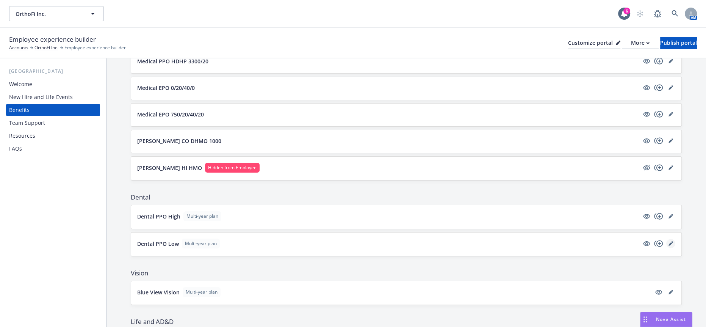
click at [669, 241] on icon "editPencil" at bounding box center [671, 243] width 5 height 5
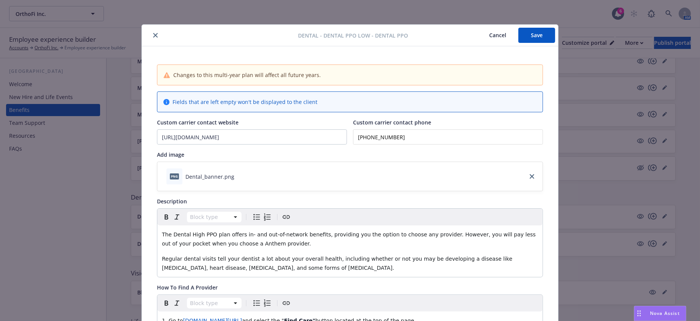
click at [153, 34] on icon "close" at bounding box center [155, 35] width 5 height 5
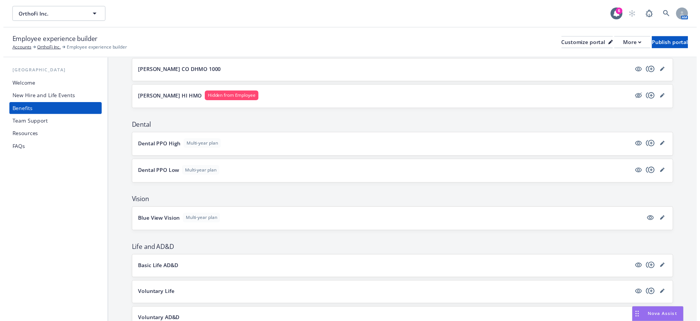
scroll to position [210, 0]
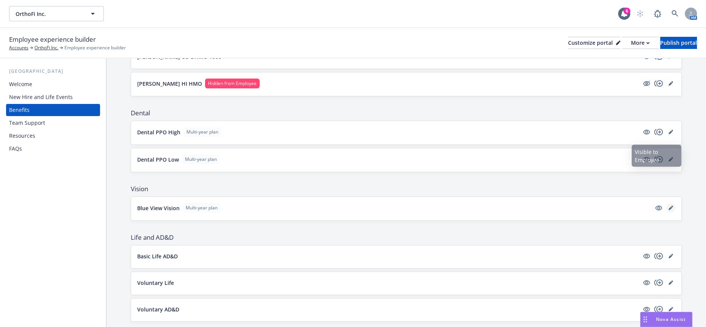
click at [669, 205] on icon "editPencil" at bounding box center [671, 207] width 5 height 5
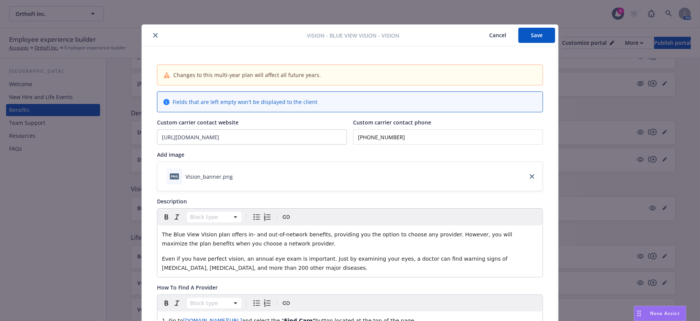
click at [153, 35] on icon "close" at bounding box center [155, 35] width 5 height 5
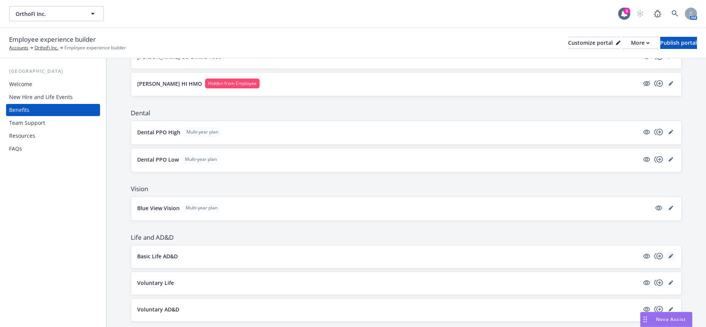
click at [669, 254] on icon "editPencil" at bounding box center [671, 256] width 5 height 5
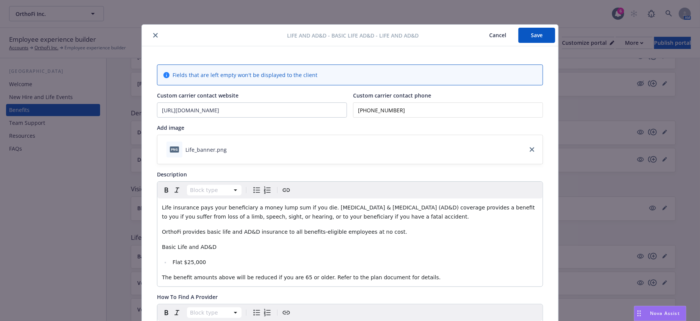
click at [151, 31] on button "close" at bounding box center [155, 35] width 9 height 9
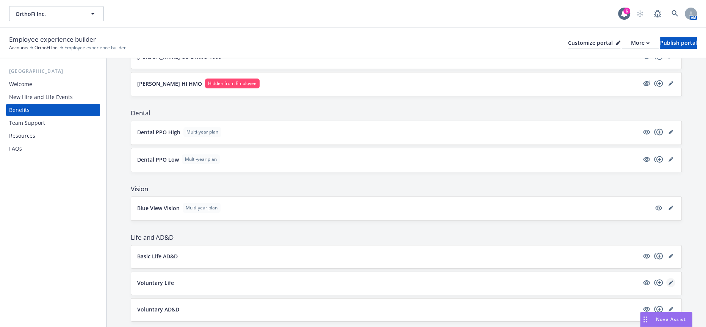
click at [669, 281] on icon "editPencil" at bounding box center [671, 283] width 4 height 4
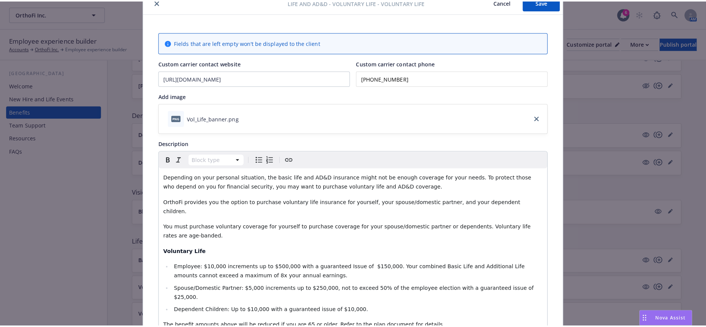
scroll to position [23, 0]
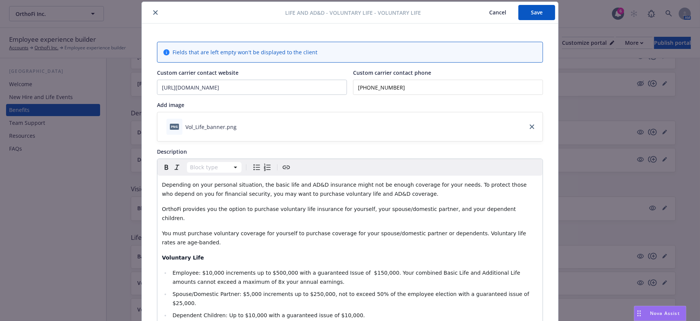
click at [153, 11] on icon "close" at bounding box center [155, 12] width 5 height 5
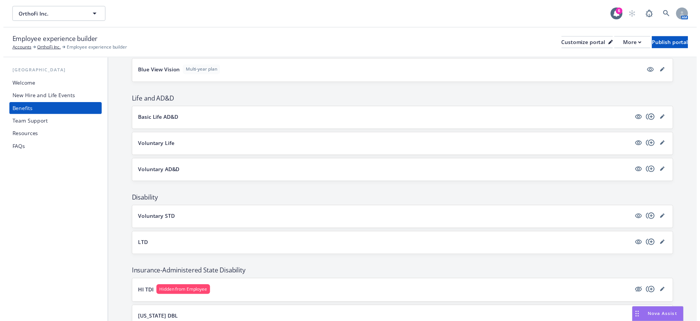
scroll to position [379, 0]
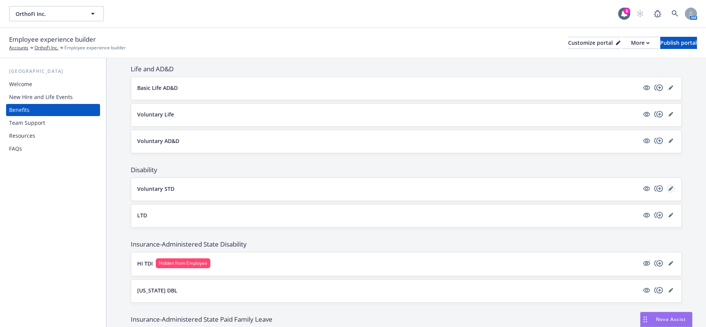
click at [669, 187] on icon "editPencil" at bounding box center [671, 189] width 4 height 4
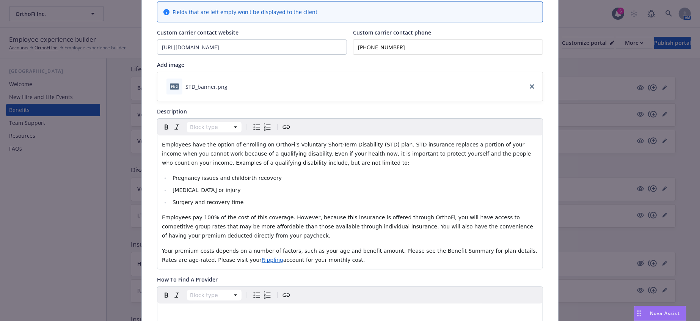
scroll to position [23, 0]
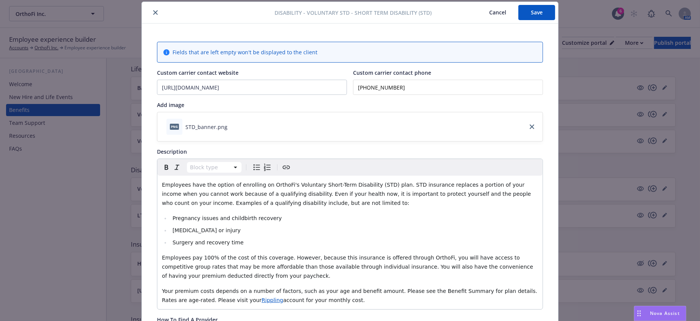
click at [146, 9] on div at bounding box center [210, 12] width 130 height 9
click at [153, 10] on icon "close" at bounding box center [155, 12] width 5 height 5
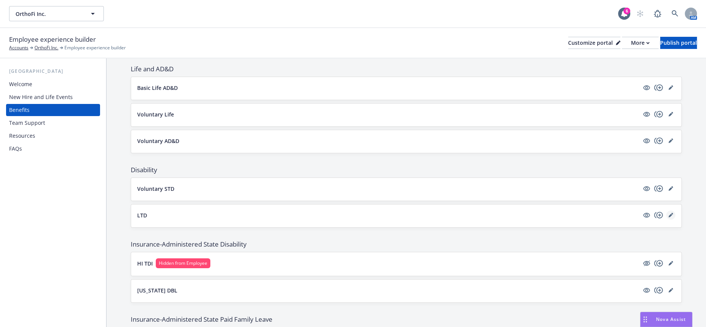
click at [669, 213] on icon "editPencil" at bounding box center [671, 215] width 4 height 4
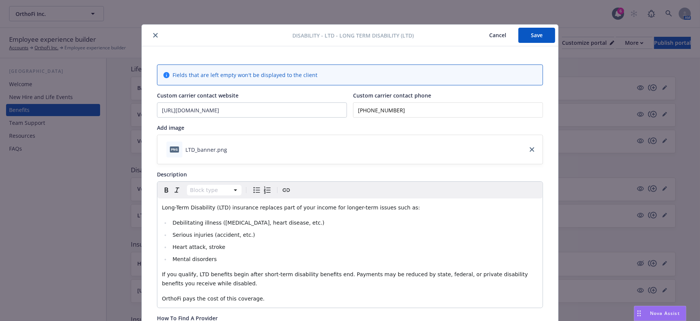
click at [153, 33] on button "close" at bounding box center [155, 35] width 9 height 9
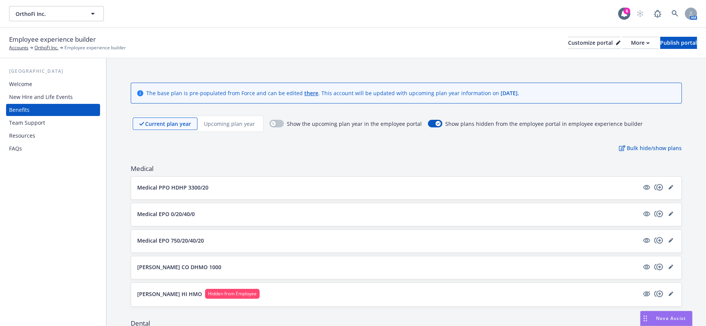
scroll to position [168, 0]
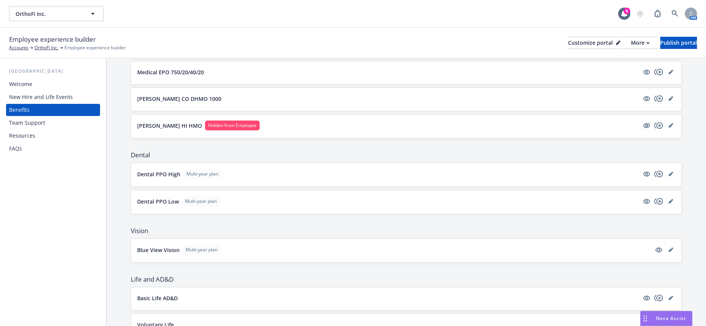
click at [162, 169] on div "Dental PPO High Multi-year plan" at bounding box center [406, 174] width 538 height 11
click at [162, 170] on p "Dental PPO High" at bounding box center [158, 174] width 43 height 8
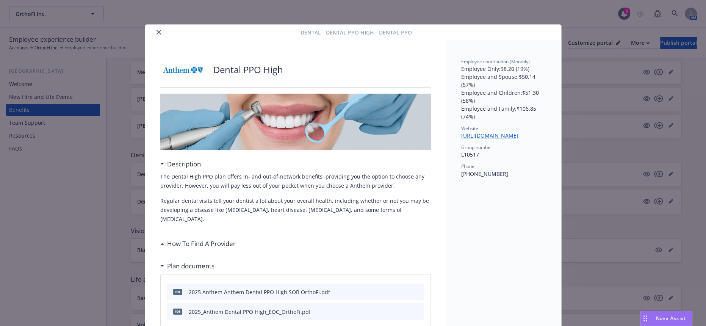
click at [157, 30] on icon "close" at bounding box center [159, 32] width 5 height 5
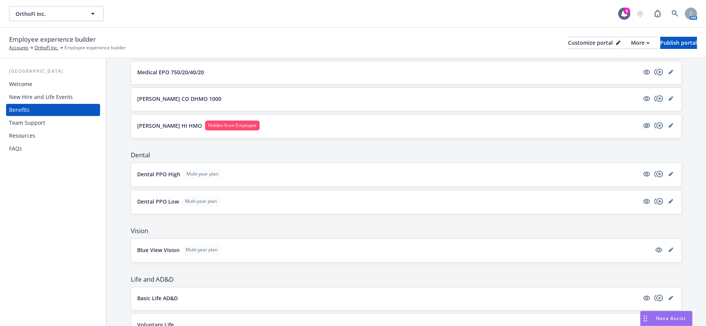
click at [166, 245] on div "Blue View Vision Multi-year plan" at bounding box center [406, 250] width 538 height 11
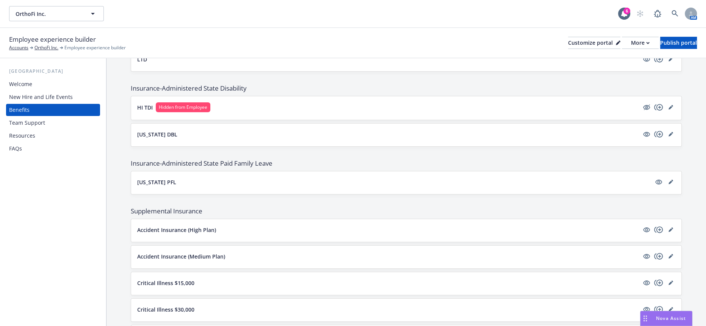
scroll to position [589, 0]
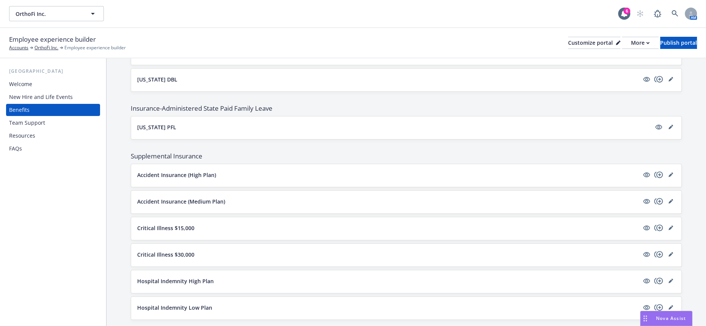
click at [160, 171] on p "Accident Insurance (High Plan)" at bounding box center [176, 175] width 79 height 8
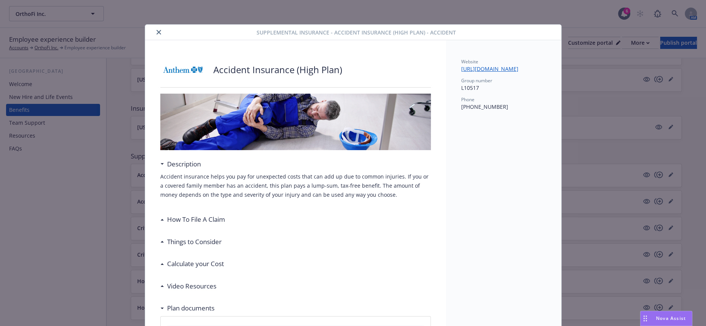
click at [157, 33] on icon "close" at bounding box center [159, 32] width 5 height 5
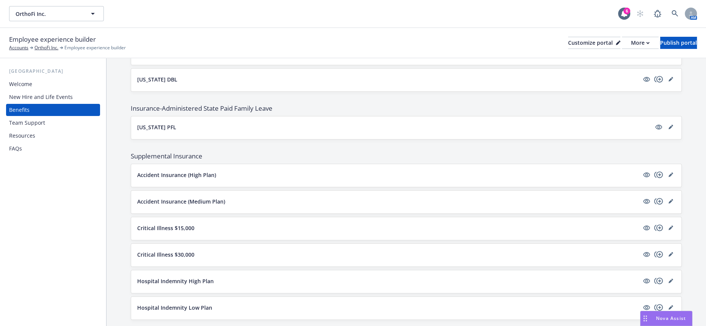
click at [172, 244] on div "Critical Illness $30,000" at bounding box center [406, 255] width 550 height 23
click at [172, 251] on p "Critical Illness $30,000" at bounding box center [165, 255] width 57 height 8
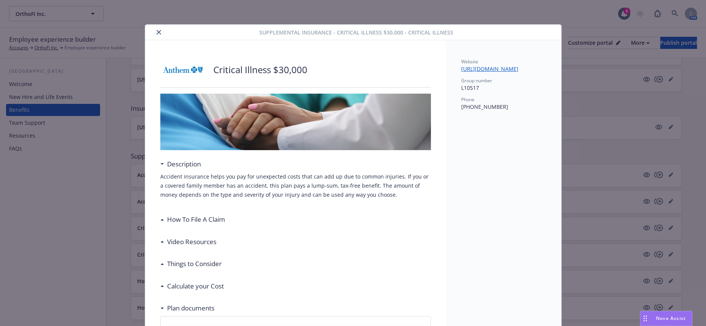
click at [154, 28] on button "close" at bounding box center [158, 32] width 9 height 9
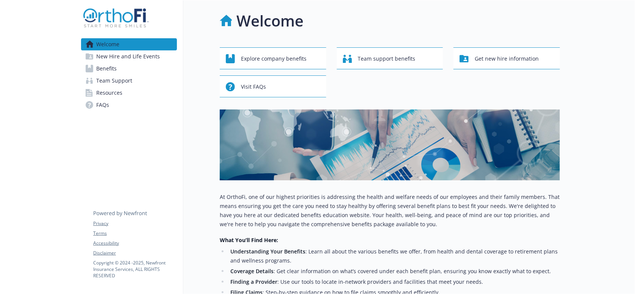
click at [128, 63] on link "Benefits" at bounding box center [129, 69] width 96 height 12
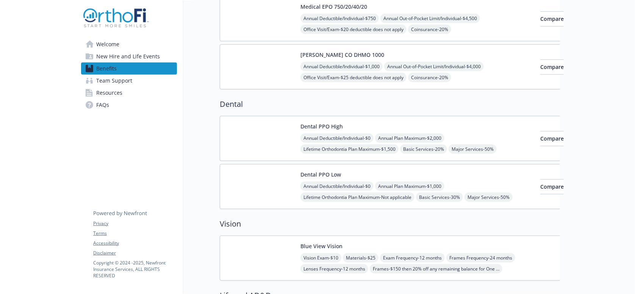
scroll to position [190, 0]
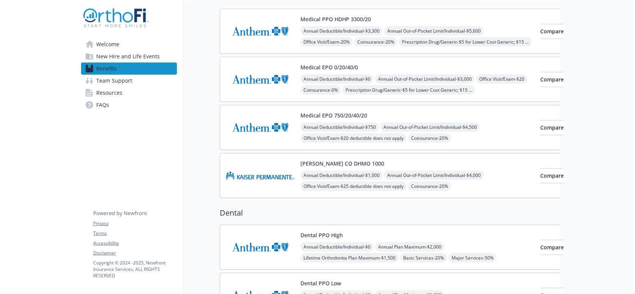
click at [252, 24] on img at bounding box center [260, 31] width 68 height 32
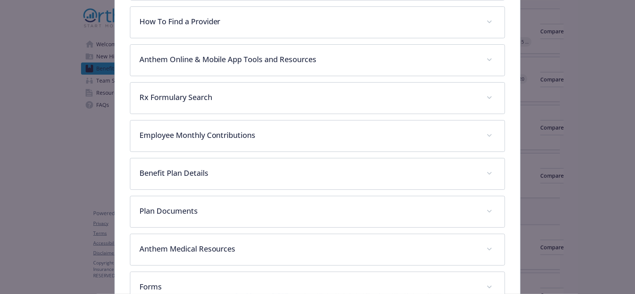
scroll to position [247, 0]
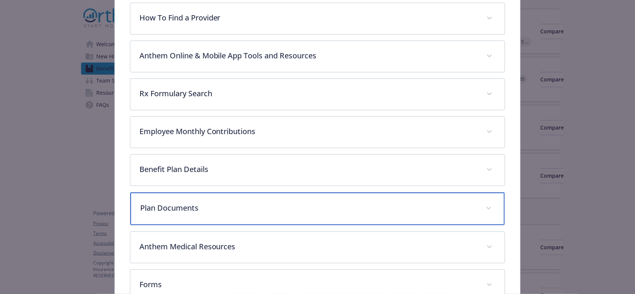
click at [182, 202] on p "Plan Documents" at bounding box center [308, 207] width 337 height 11
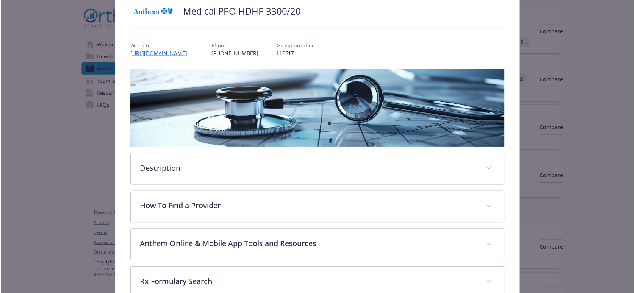
scroll to position [20, 0]
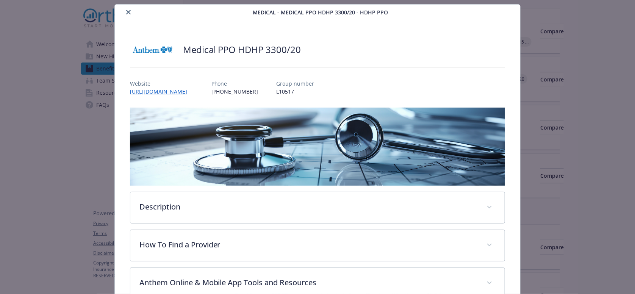
click at [126, 10] on icon "close" at bounding box center [128, 12] width 5 height 5
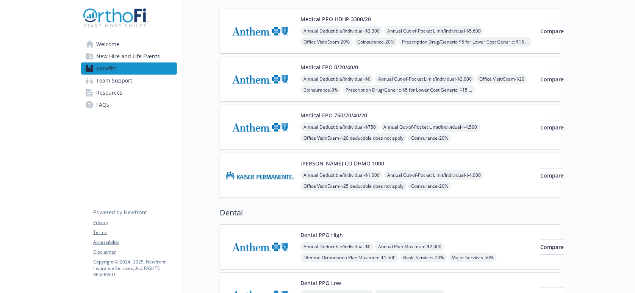
click at [112, 75] on span "Team Support" at bounding box center [114, 81] width 36 height 12
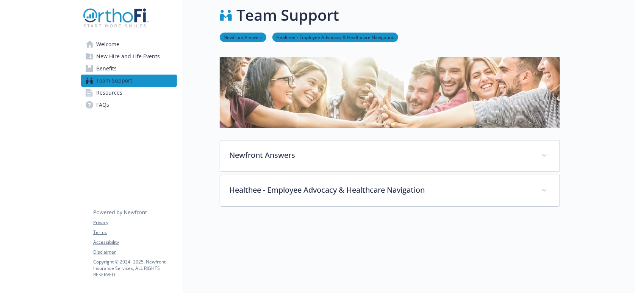
scroll to position [61, 0]
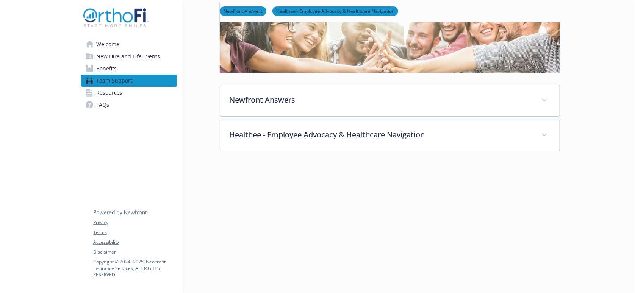
click at [114, 87] on span "Resources" at bounding box center [109, 93] width 26 height 12
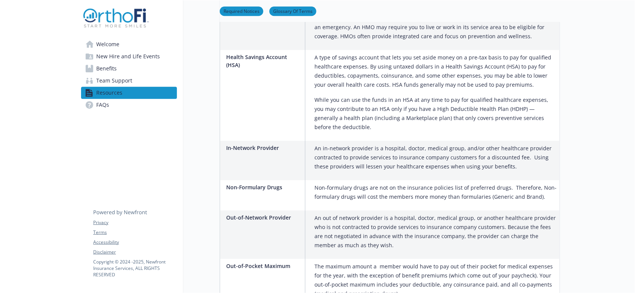
scroll to position [1113, 0]
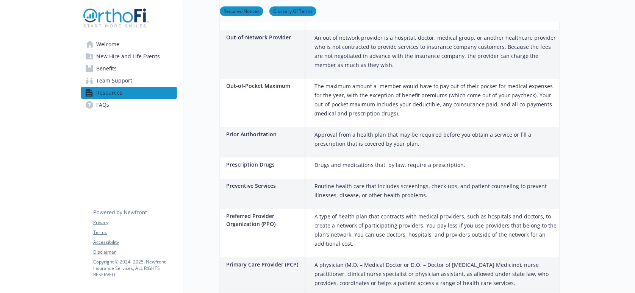
click at [102, 99] on span "FAQs" at bounding box center [102, 105] width 13 height 12
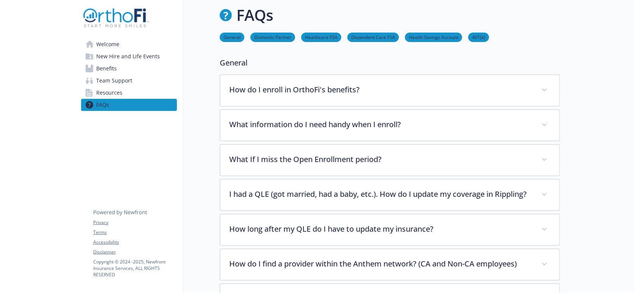
scroll to position [1113, 0]
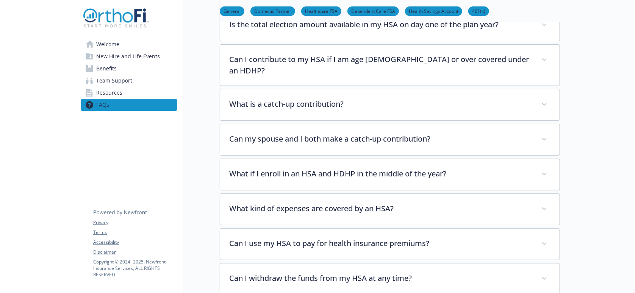
click at [125, 75] on span "Team Support" at bounding box center [114, 81] width 36 height 12
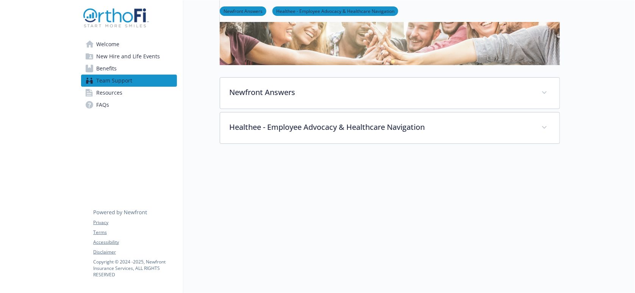
scroll to position [61, 0]
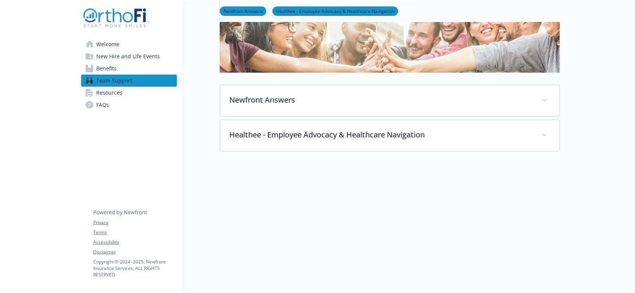
click at [106, 63] on span "Benefits" at bounding box center [106, 69] width 20 height 12
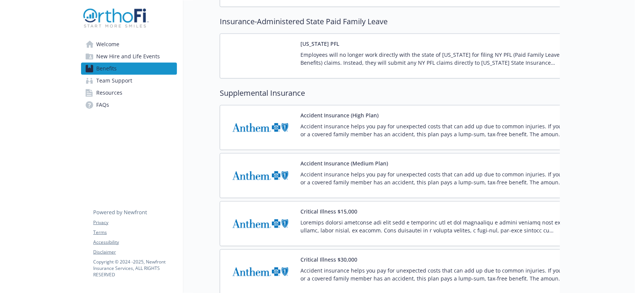
scroll to position [1122, 0]
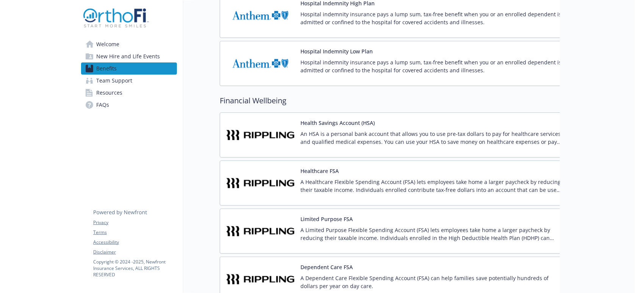
click at [122, 56] on span "New Hire and Life Events" at bounding box center [128, 56] width 64 height 12
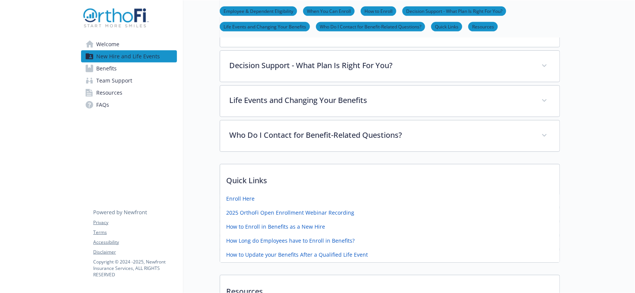
scroll to position [288, 0]
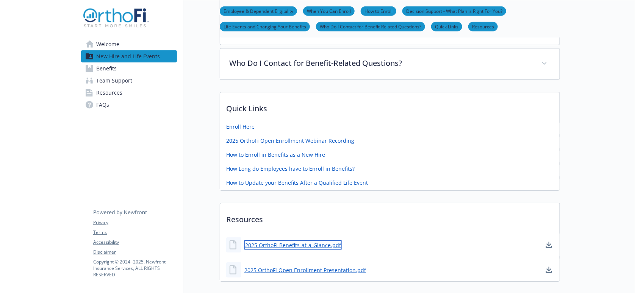
click at [265, 241] on link "2025 OrthoFi Benefits-at-a-Glance.pdf" at bounding box center [293, 245] width 97 height 9
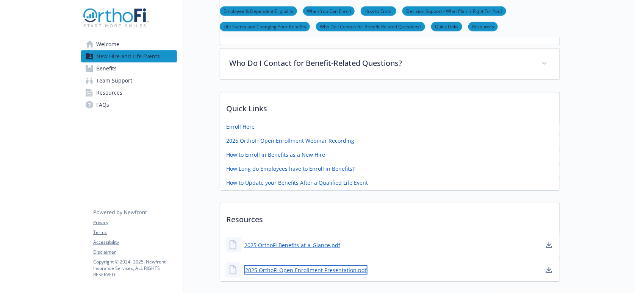
click at [270, 266] on link "2025 OrthoFi Open Enrollment Presentation.pdf" at bounding box center [306, 270] width 123 height 9
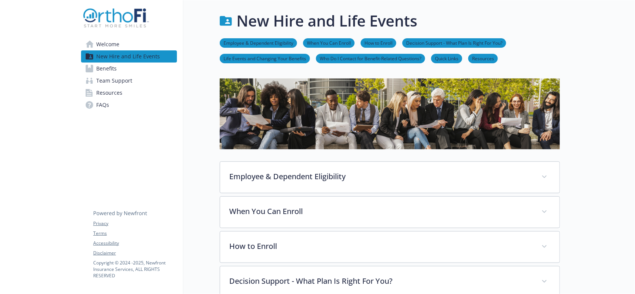
scroll to position [287, 0]
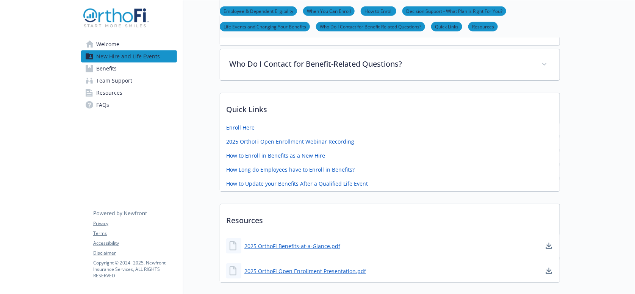
click at [38, 208] on div at bounding box center [37, 25] width 75 height 624
click at [45, 167] on div at bounding box center [37, 25] width 75 height 624
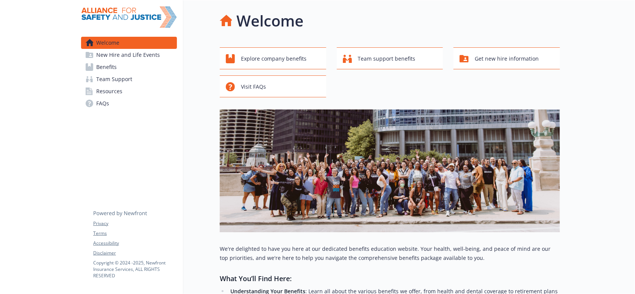
click at [123, 64] on link "Benefits" at bounding box center [129, 67] width 96 height 12
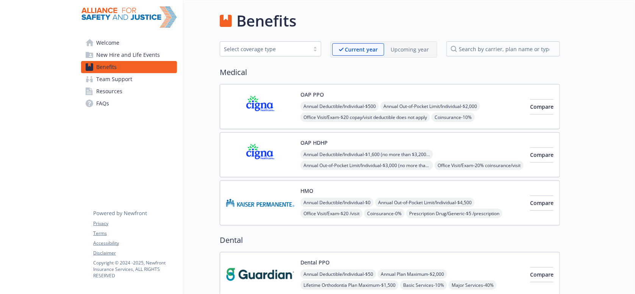
click at [409, 53] on div "Upcoming year" at bounding box center [409, 49] width 51 height 13
click at [263, 97] on img at bounding box center [260, 107] width 68 height 32
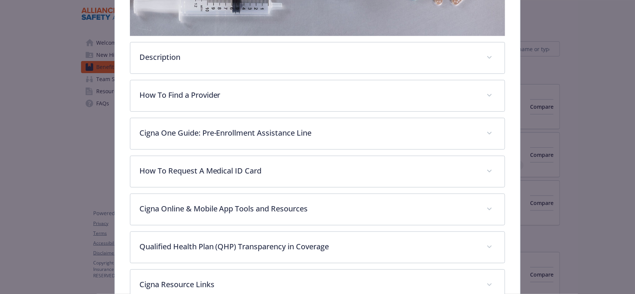
scroll to position [363, 0]
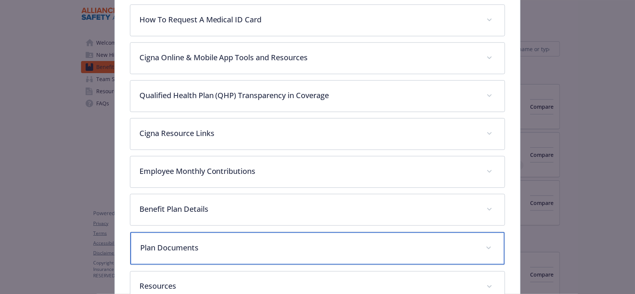
click at [198, 232] on div "Plan Documents" at bounding box center [317, 248] width 375 height 33
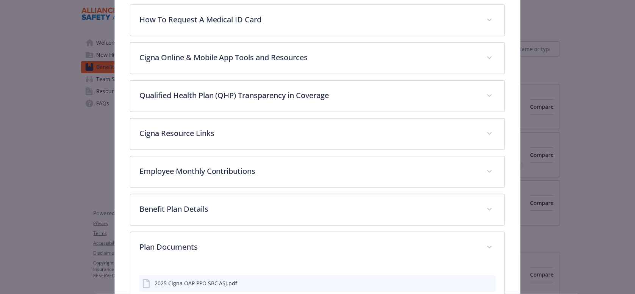
click at [119, 270] on div "OAP PPO Website [DOMAIN_NAME] Phone [PHONE_NUMBER] Group number 00633515 Descri…" at bounding box center [318, 208] width 406 height 1056
click at [473, 280] on icon "download file" at bounding box center [476, 283] width 6 height 6
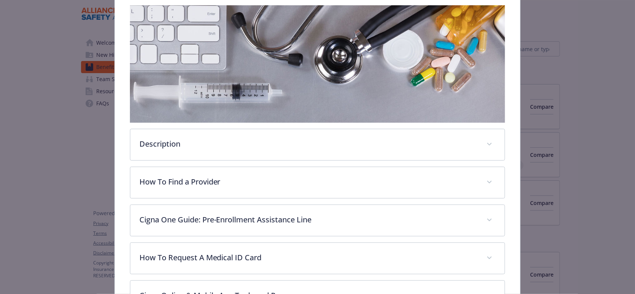
scroll to position [0, 0]
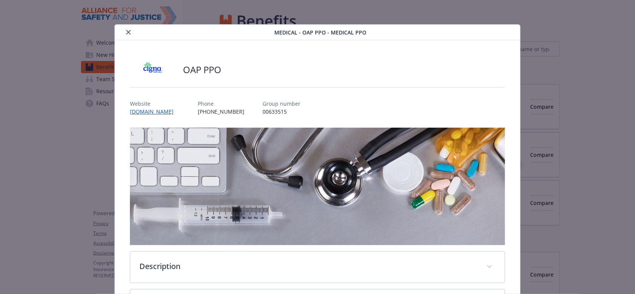
click at [129, 29] on div "details for plan Medical - OAP PPO - Medical PPO" at bounding box center [196, 32] width 157 height 9
click at [126, 30] on icon "close" at bounding box center [128, 32] width 5 height 5
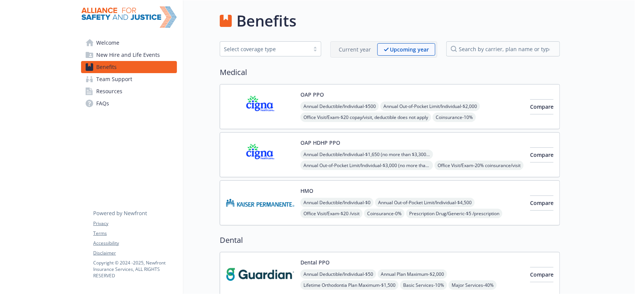
click at [235, 147] on img at bounding box center [260, 155] width 68 height 32
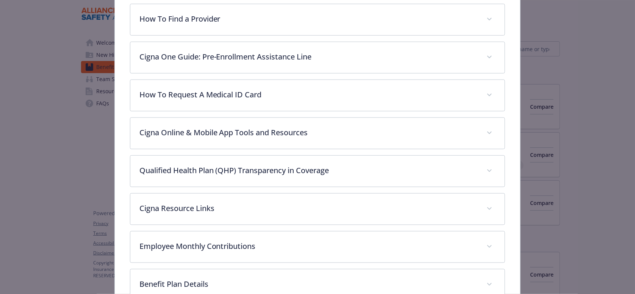
scroll to position [386, 0]
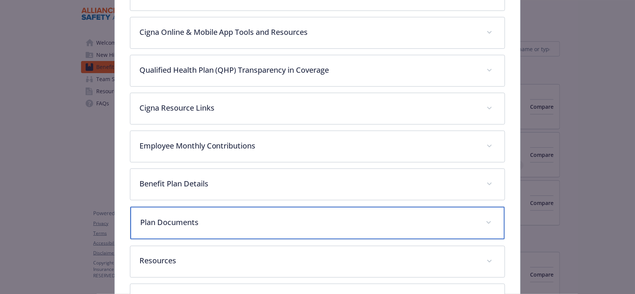
click at [200, 217] on p "Plan Documents" at bounding box center [308, 222] width 337 height 11
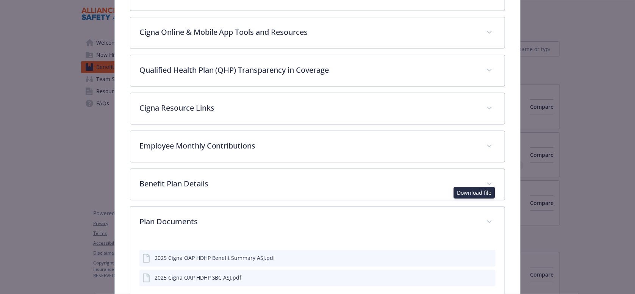
click at [474, 255] on icon "download file" at bounding box center [476, 257] width 5 height 5
click at [62, 93] on div "Medical - OAP HDHP PPO - HDHP PPO OAP HDHP PPO Website [DOMAIN_NAME] Phone [PHO…" at bounding box center [317, 147] width 635 height 294
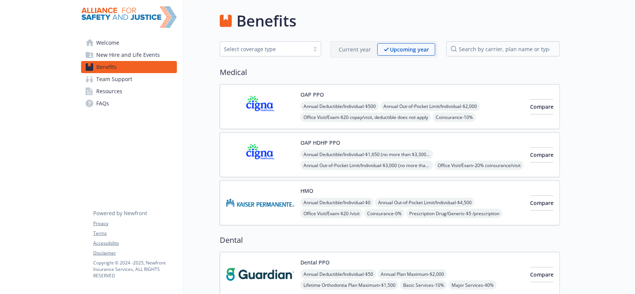
click at [348, 43] on div "Current year" at bounding box center [354, 49] width 45 height 13
click at [263, 139] on img at bounding box center [260, 155] width 68 height 32
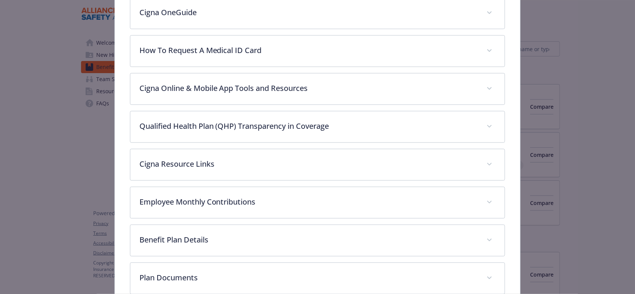
scroll to position [332, 0]
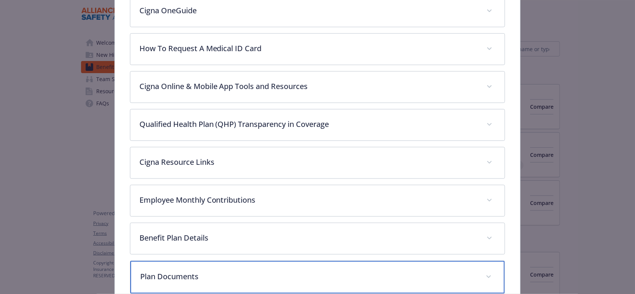
click at [200, 261] on div "Plan Documents" at bounding box center [317, 277] width 375 height 33
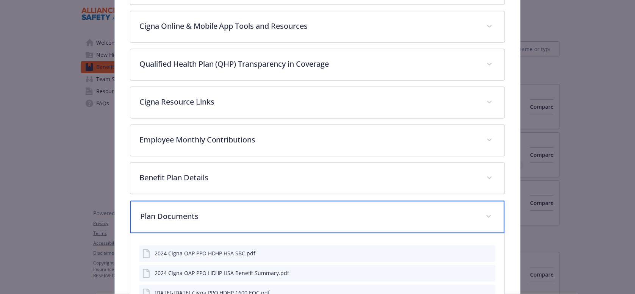
scroll to position [392, 0]
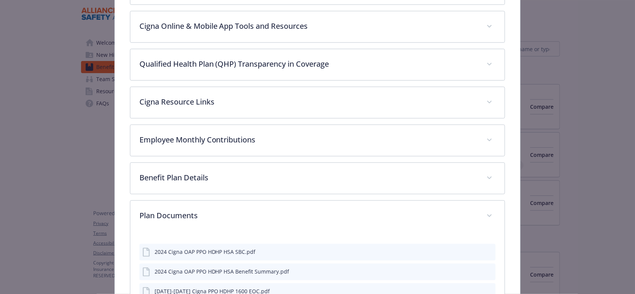
click at [473, 288] on icon "download file" at bounding box center [476, 291] width 6 height 6
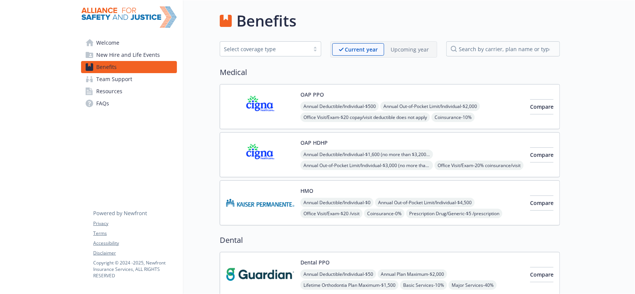
click at [423, 53] on div "Upcoming year" at bounding box center [409, 49] width 51 height 13
click at [257, 187] on img at bounding box center [260, 203] width 68 height 32
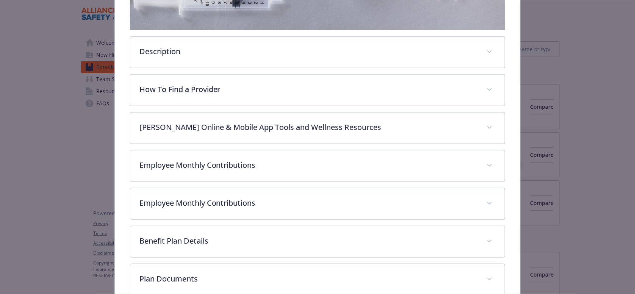
scroll to position [253, 0]
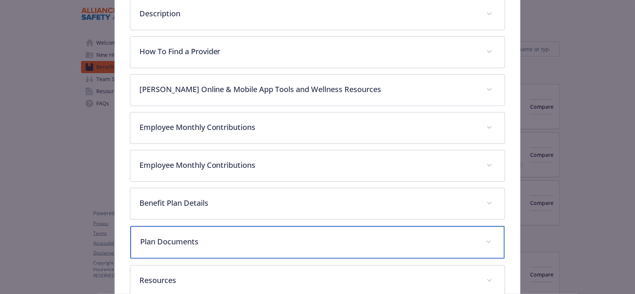
click at [203, 236] on p "Plan Documents" at bounding box center [308, 241] width 337 height 11
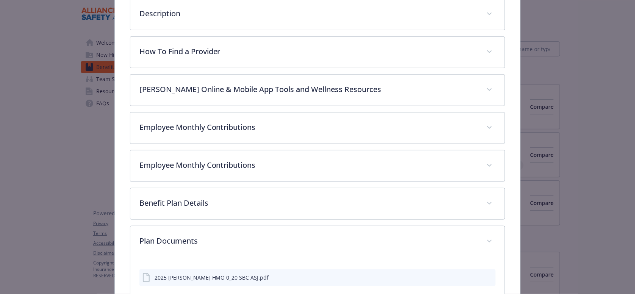
click at [476, 274] on icon "download file" at bounding box center [476, 277] width 6 height 6
